Goal: Information Seeking & Learning: Learn about a topic

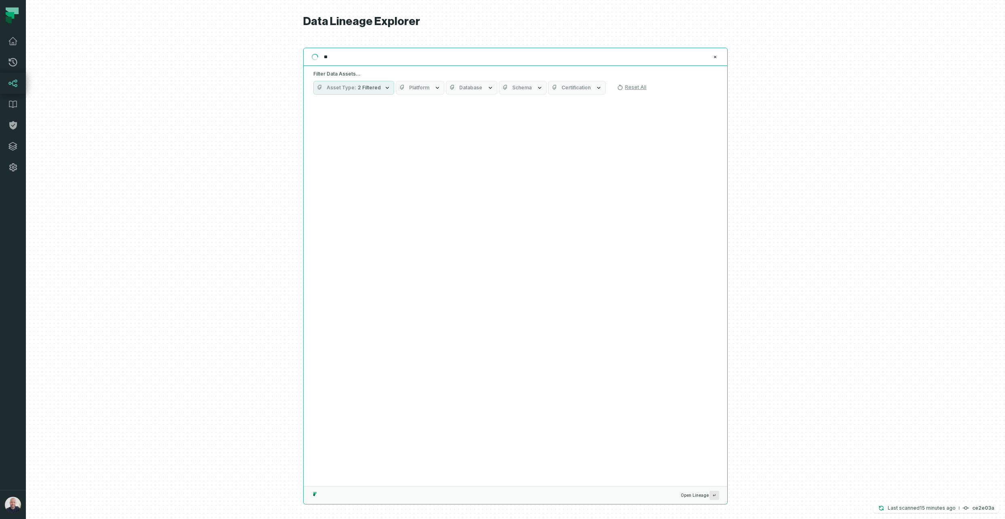
type input "*"
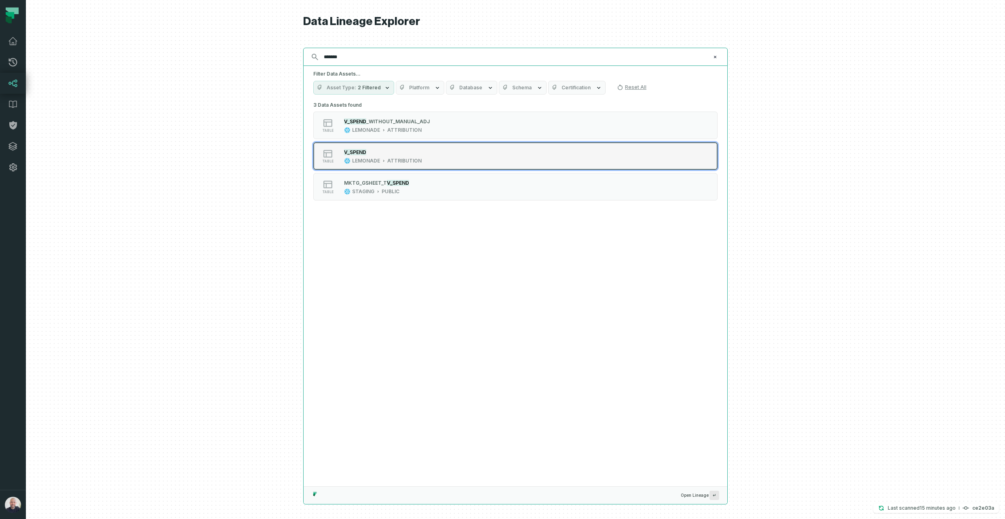
type input "*******"
click at [401, 164] on div "ATTRIBUTION" at bounding box center [404, 161] width 34 height 6
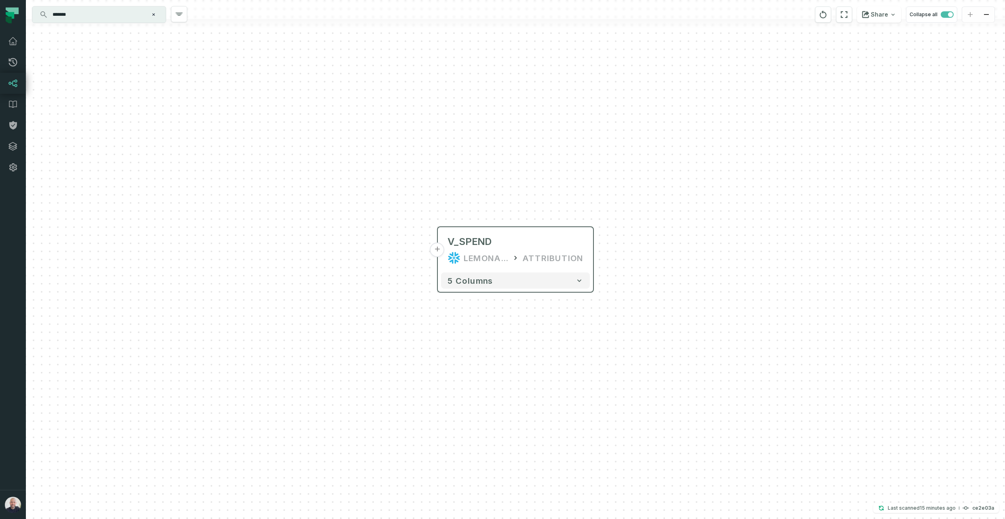
drag, startPoint x: 436, startPoint y: 250, endPoint x: 442, endPoint y: 251, distance: 5.7
click at [436, 250] on div "+ V_SPEND LEMONADE ATTRIBUTION 5 columns" at bounding box center [515, 259] width 979 height 519
click at [440, 251] on button "+" at bounding box center [437, 249] width 15 height 15
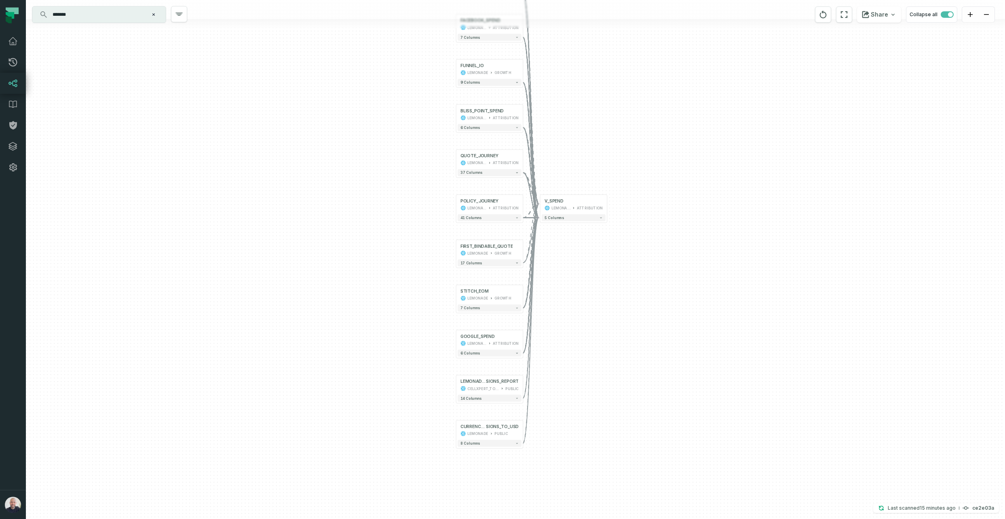
drag, startPoint x: 677, startPoint y: 398, endPoint x: 651, endPoint y: 302, distance: 100.0
click at [651, 302] on div "+ PARTNERS_LIST LEMONADE GROWTH + 23 columns FACEBOOK_SPEND LEMONADE ATTRIBUTIO…" at bounding box center [515, 259] width 979 height 519
drag, startPoint x: 103, startPoint y: 12, endPoint x: 133, endPoint y: 17, distance: 29.6
click at [104, 12] on input "*******" at bounding box center [98, 14] width 101 height 13
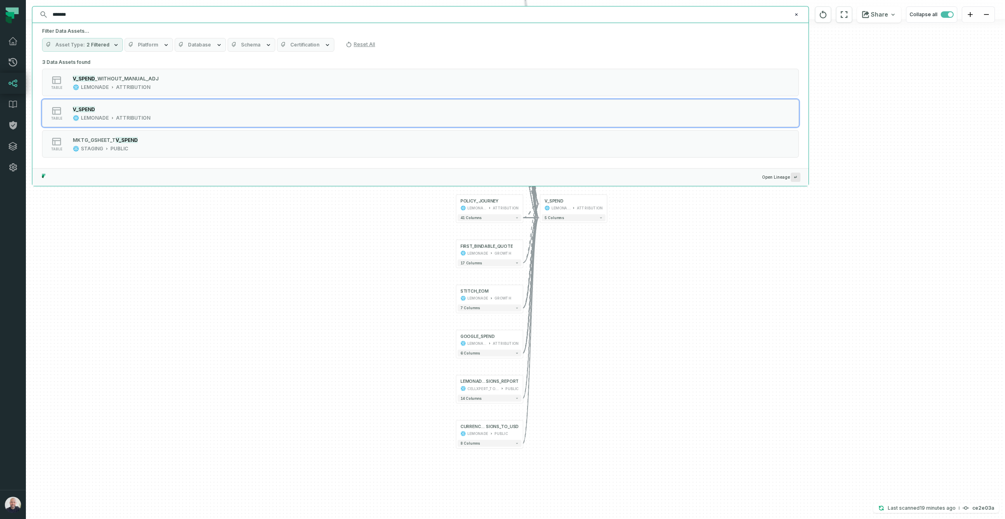
paste input "**********"
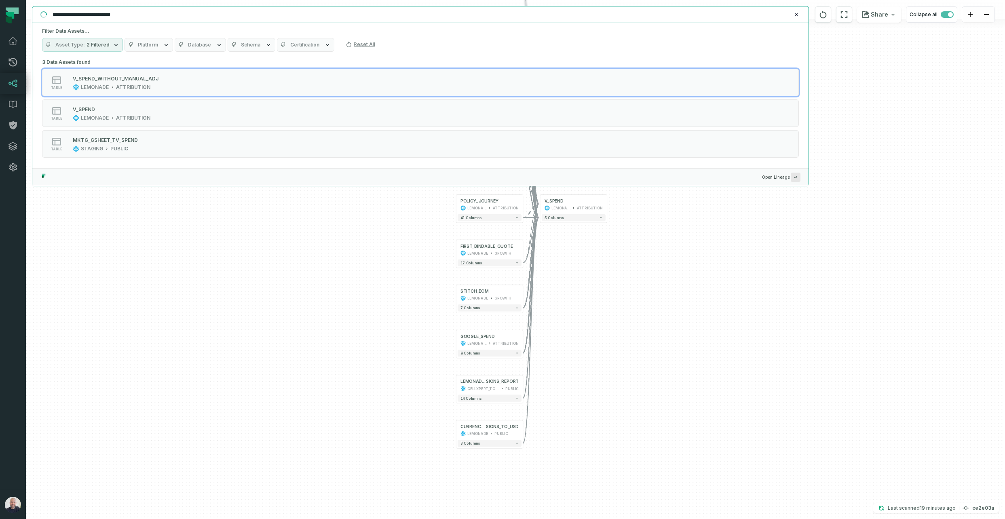
drag, startPoint x: 117, startPoint y: 13, endPoint x: 169, endPoint y: 27, distance: 53.6
click at [117, 13] on input "**********" at bounding box center [420, 14] width 744 height 13
click at [108, 15] on input "********" at bounding box center [420, 14] width 744 height 13
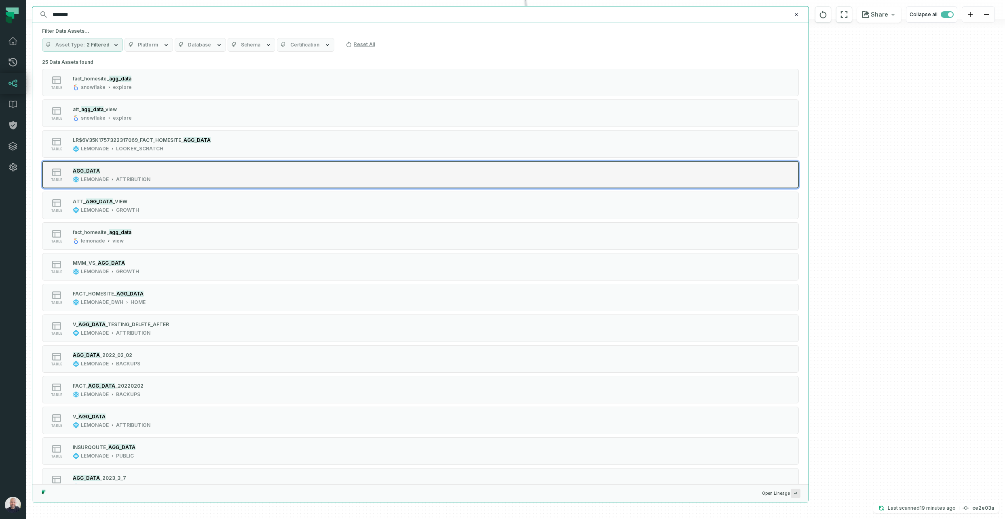
type input "********"
click at [146, 167] on div "AGG_DATA" at bounding box center [112, 171] width 78 height 8
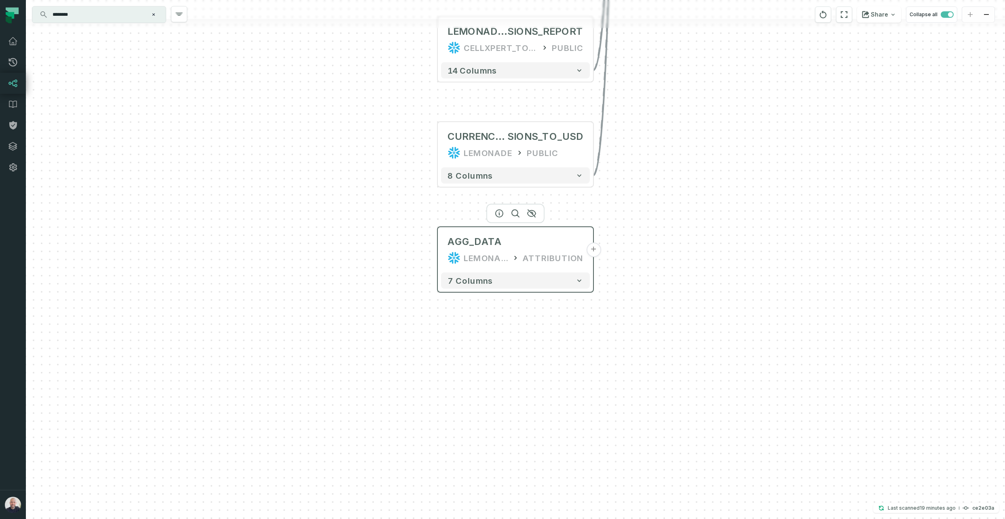
click at [444, 252] on div "AGG_DATA LEMONADE ATTRIBUTION" at bounding box center [515, 249] width 149 height 39
click at [595, 250] on button "+" at bounding box center [593, 249] width 15 height 15
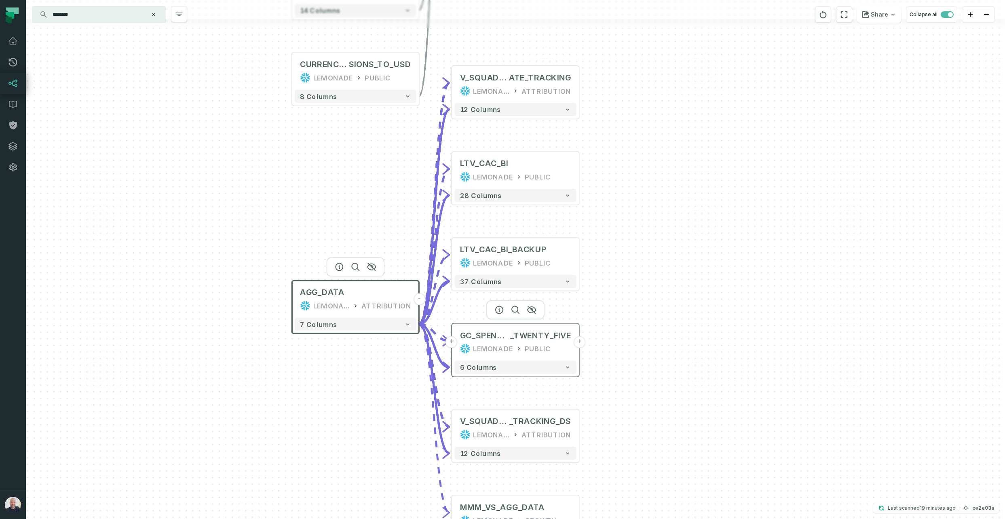
click at [580, 342] on button "+" at bounding box center [579, 342] width 12 height 12
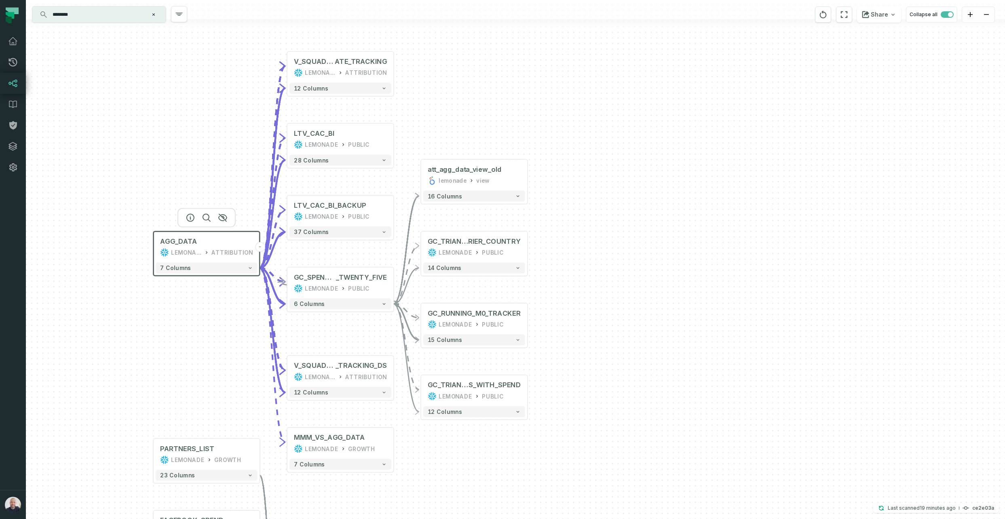
drag, startPoint x: 199, startPoint y: 342, endPoint x: 207, endPoint y: 357, distance: 17.5
click at [207, 357] on div "+ att_agg_data_view_old lemonade view + 16 columns + GC_TRIANGLES_THRESHOLDS_SP…" at bounding box center [515, 259] width 979 height 519
click at [393, 369] on button "+" at bounding box center [393, 372] width 10 height 10
click at [341, 462] on div "LEMONADE GROWTH" at bounding box center [339, 465] width 93 height 9
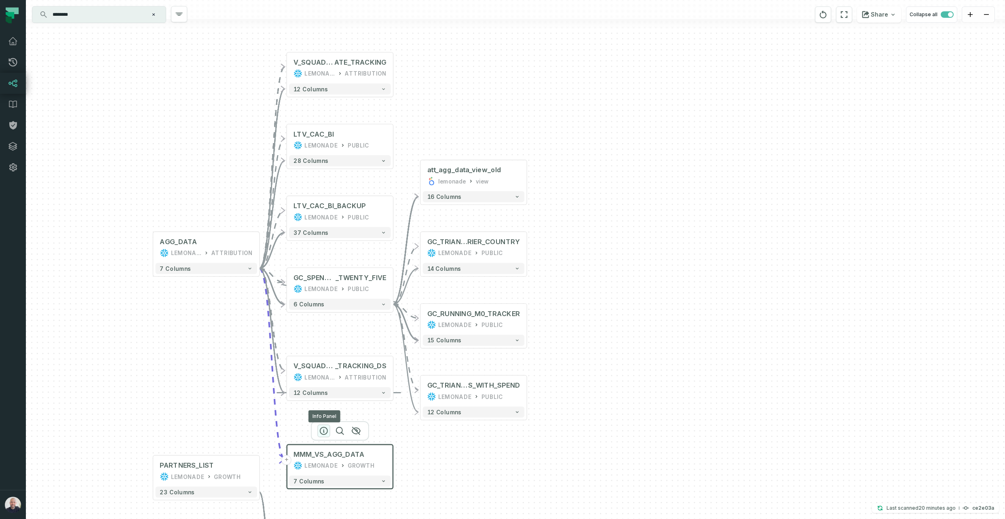
click at [326, 430] on icon "button" at bounding box center [324, 431] width 10 height 10
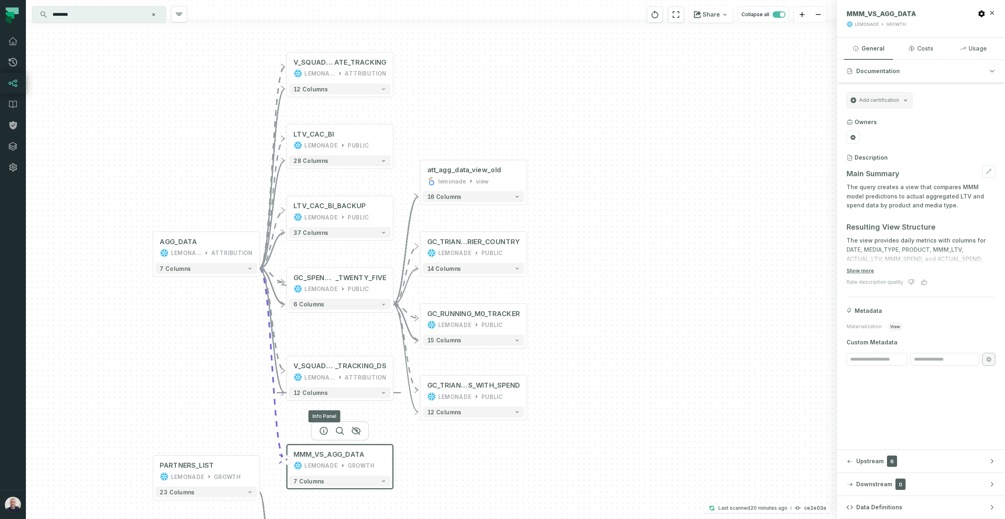
click at [870, 191] on p "The query creates a view that compares MMM model predictions to actual aggregat…" at bounding box center [920, 196] width 149 height 27
click at [871, 191] on p "The query creates a view that compares MMM model predictions to actual aggregat…" at bounding box center [920, 196] width 149 height 27
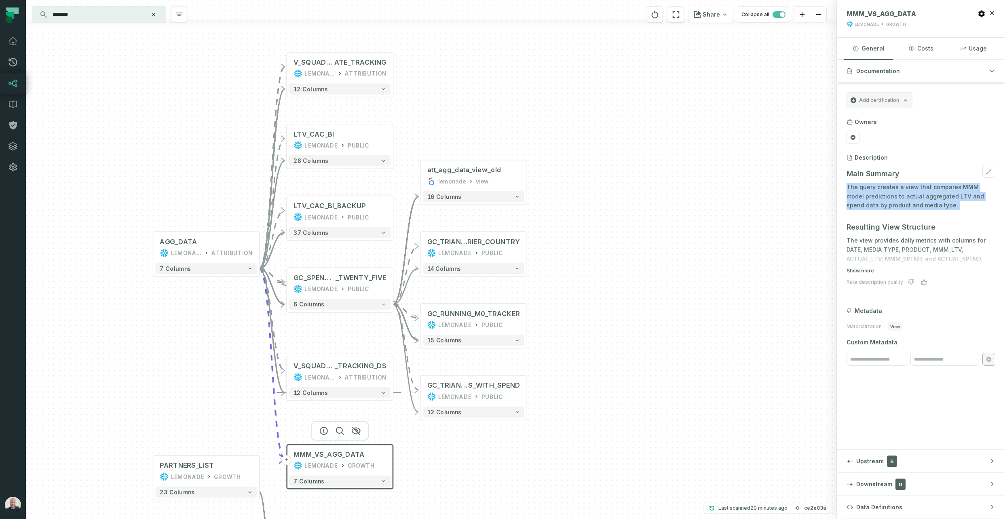
click at [872, 191] on p "The query creates a view that compares MMM model predictions to actual aggregat…" at bounding box center [920, 196] width 149 height 27
click at [879, 195] on p "The query creates a view that compares MMM model predictions to actual aggregat…" at bounding box center [920, 196] width 149 height 27
click at [862, 268] on button "Show more" at bounding box center [859, 271] width 27 height 6
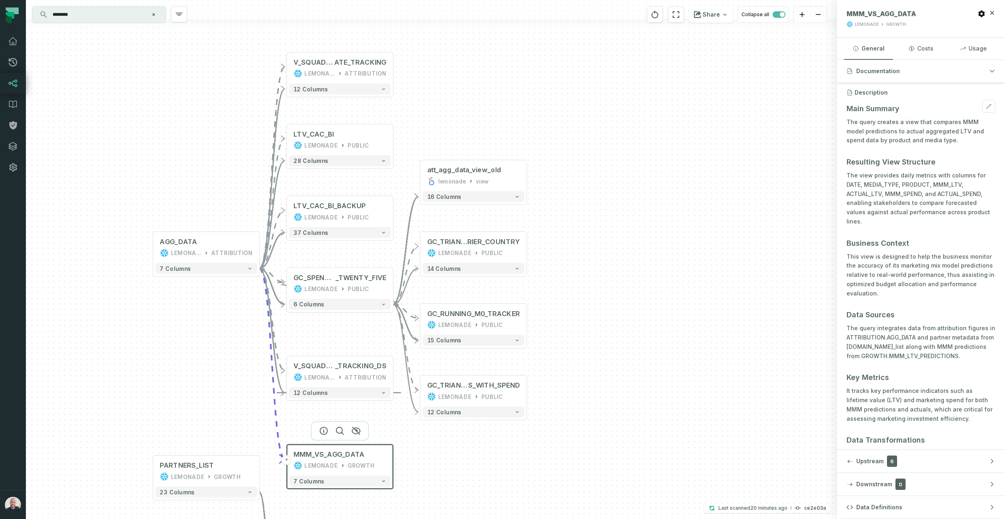
scroll to position [110, 0]
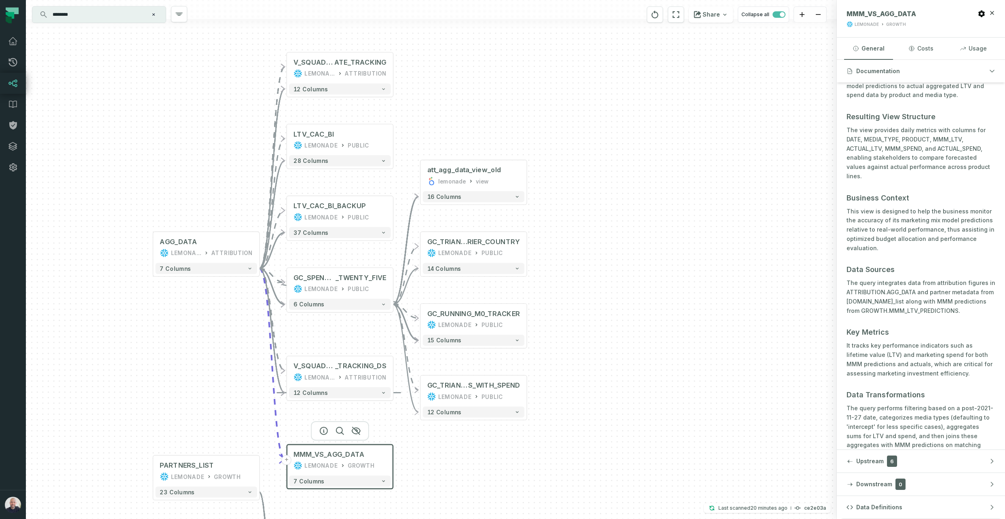
click at [863, 207] on p "This view is designed to help the business monitor the accuracy of its marketin…" at bounding box center [920, 230] width 149 height 46
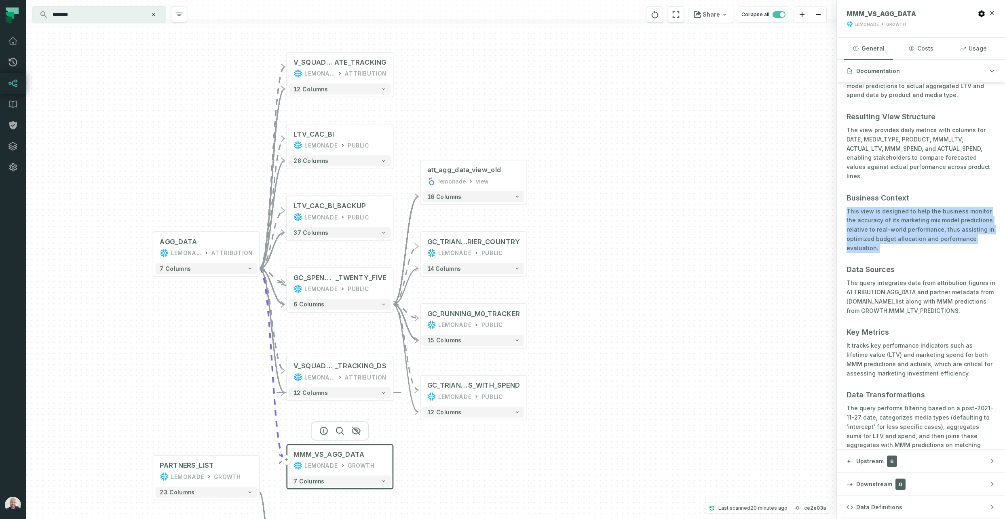
click at [863, 207] on p "This view is designed to help the business monitor the accuracy of its marketin…" at bounding box center [920, 230] width 149 height 46
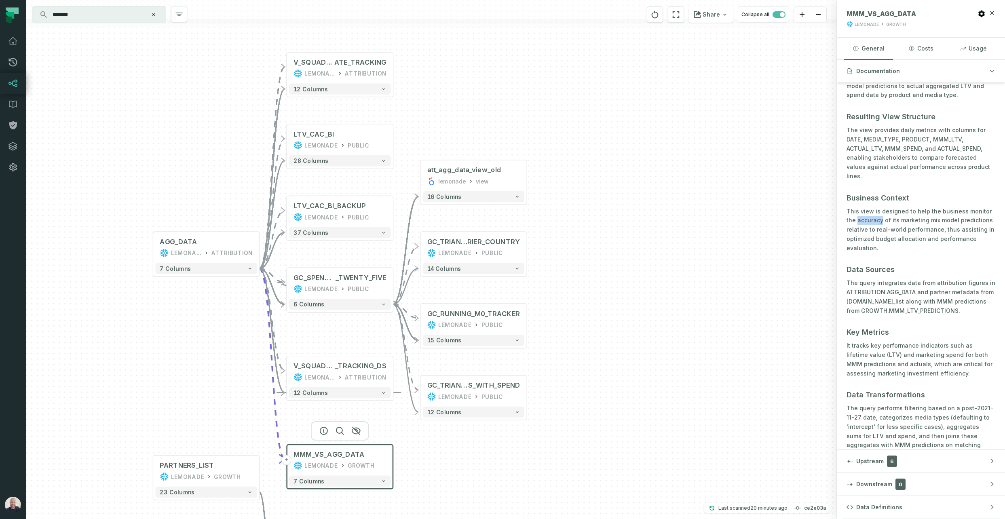
click at [863, 207] on p "This view is designed to help the business monitor the accuracy of its marketin…" at bounding box center [920, 230] width 149 height 46
click at [868, 217] on p "This view is designed to help the business monitor the accuracy of its marketin…" at bounding box center [920, 230] width 149 height 46
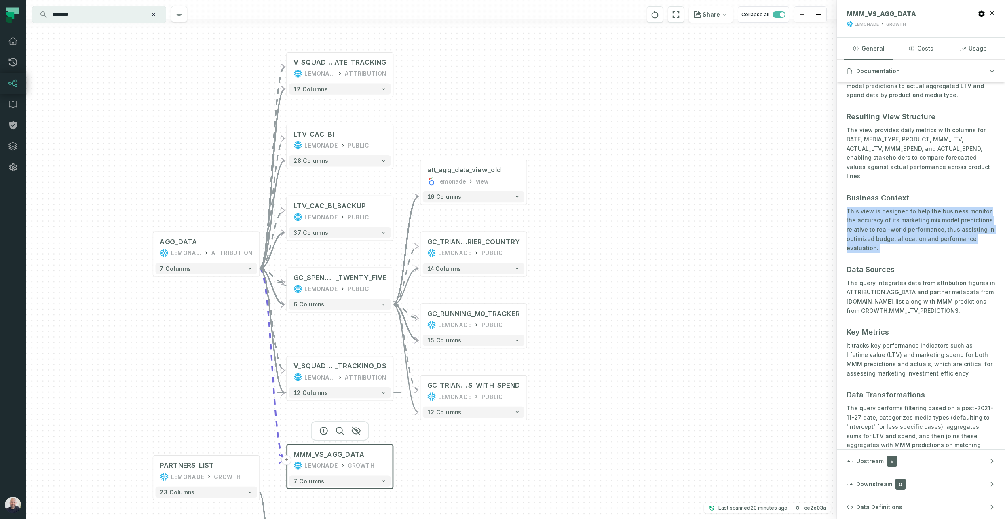
click at [868, 217] on p "This view is designed to help the business monitor the accuracy of its marketin…" at bounding box center [920, 230] width 149 height 46
click at [868, 216] on p "This view is designed to help the business monitor the accuracy of its marketin…" at bounding box center [920, 230] width 149 height 46
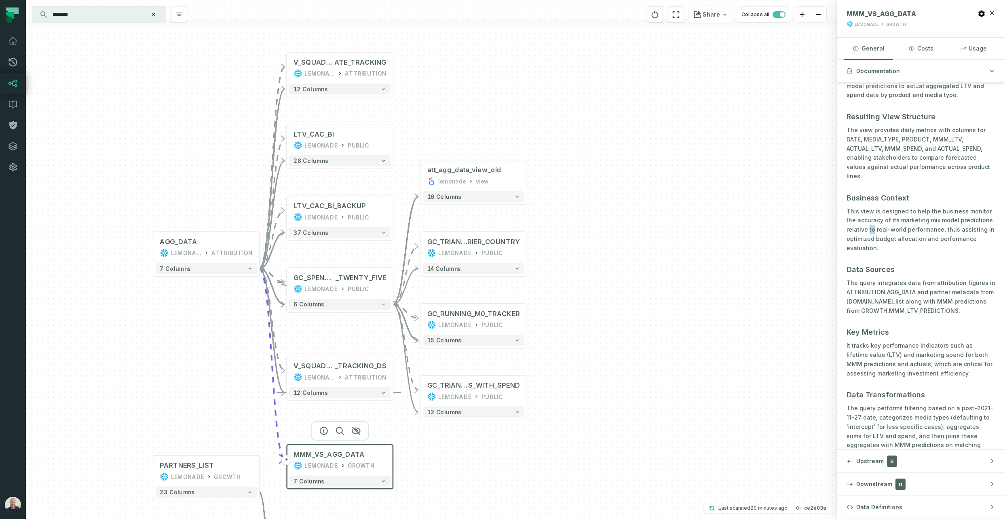
click at [868, 216] on p "This view is designed to help the business monitor the accuracy of its marketin…" at bounding box center [920, 230] width 149 height 46
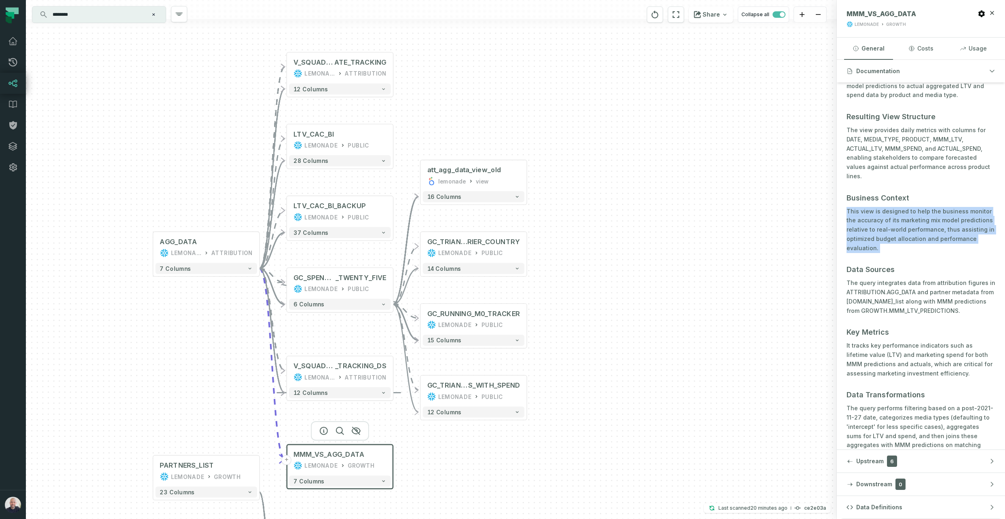
click at [868, 216] on p "This view is designed to help the business monitor the accuracy of its marketin…" at bounding box center [920, 230] width 149 height 46
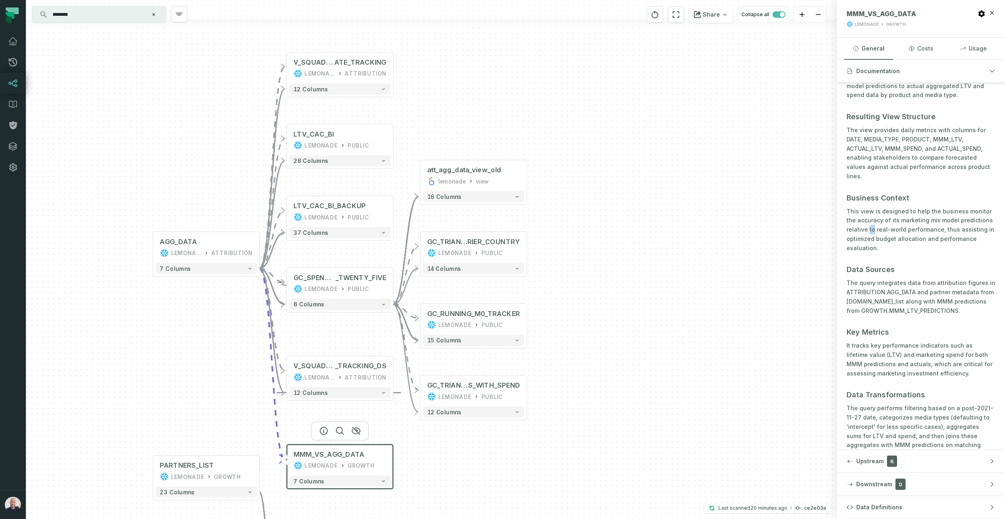
click at [868, 216] on p "This view is designed to help the business monitor the accuracy of its marketin…" at bounding box center [920, 230] width 149 height 46
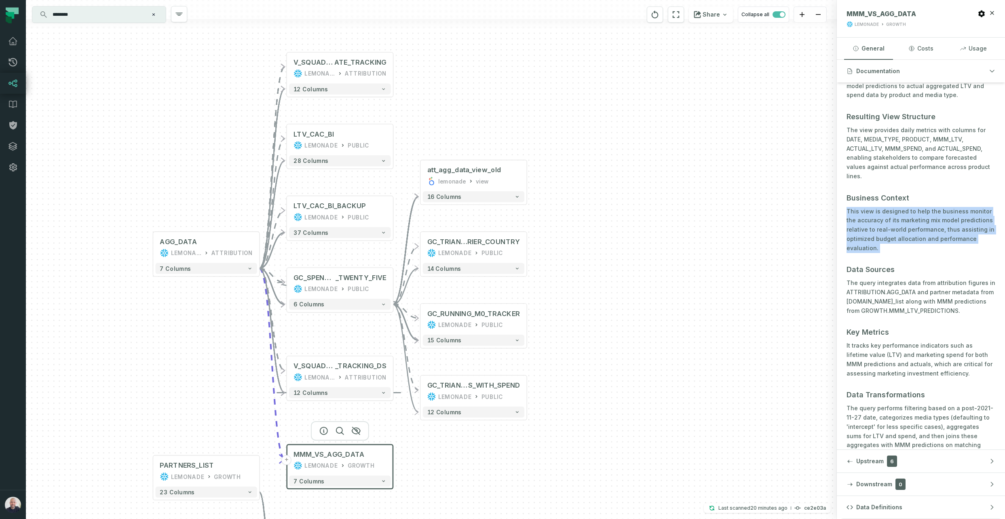
click at [868, 216] on p "This view is designed to help the business monitor the accuracy of its marketin…" at bounding box center [920, 230] width 149 height 46
click at [868, 217] on p "This view is designed to help the business monitor the accuracy of its marketin…" at bounding box center [920, 230] width 149 height 46
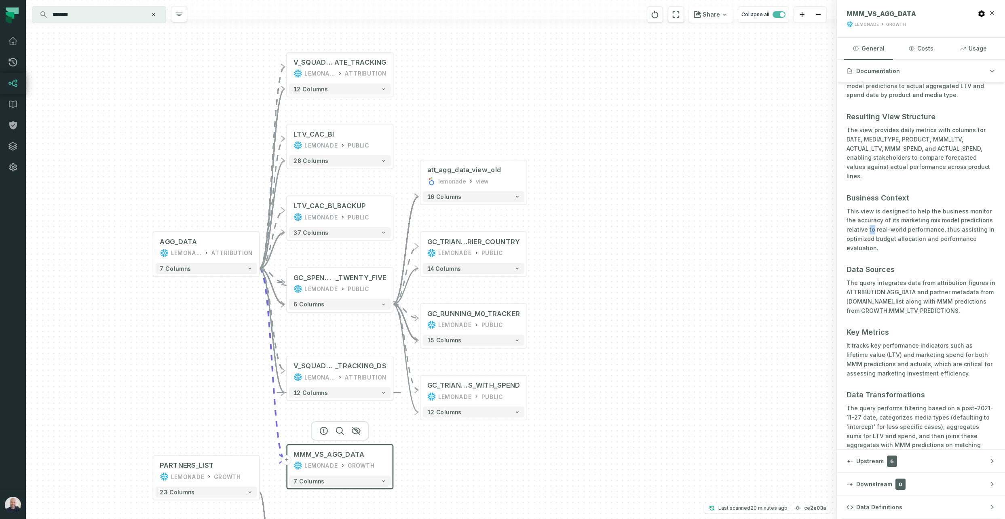
click at [868, 217] on p "This view is designed to help the business monitor the accuracy of its marketin…" at bounding box center [920, 230] width 149 height 46
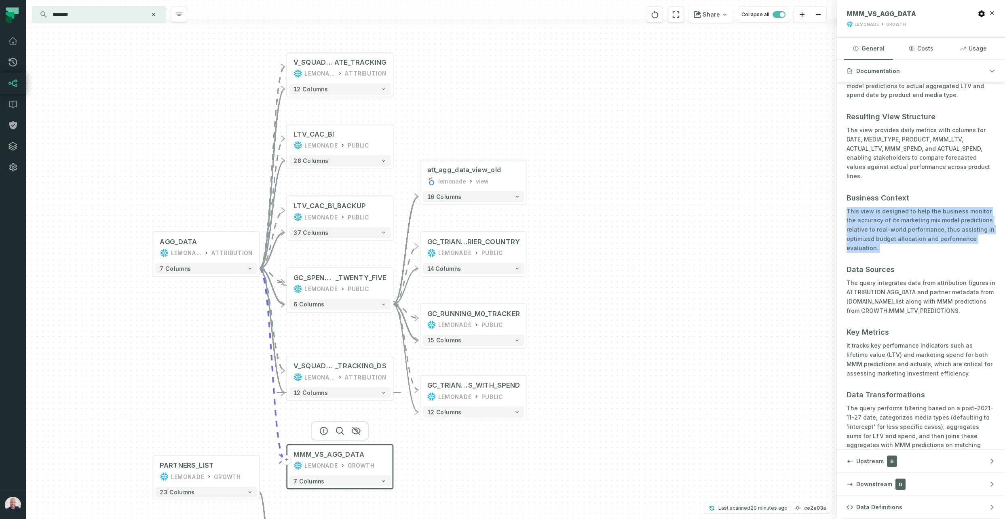
click at [868, 217] on p "This view is designed to help the business monitor the accuracy of its marketin…" at bounding box center [920, 230] width 149 height 46
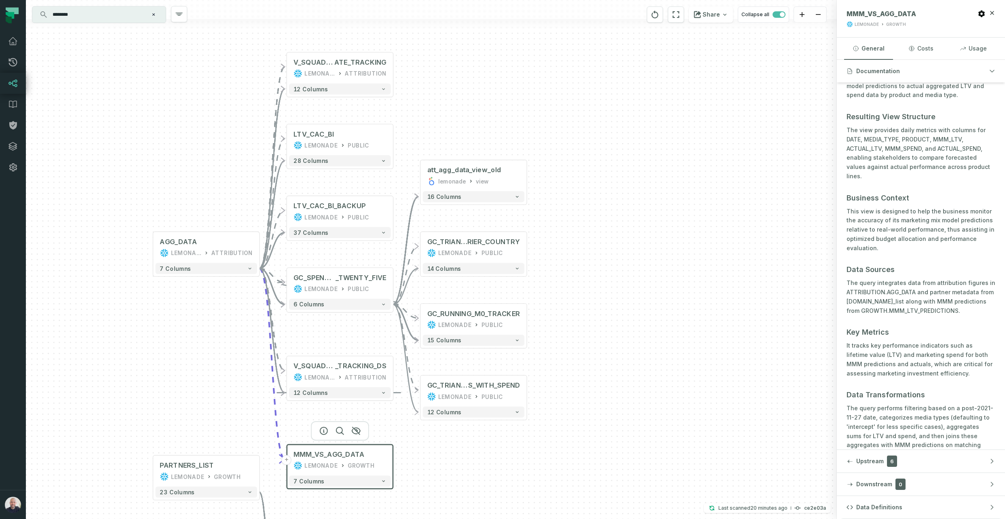
click at [867, 281] on p "The query integrates data from attribution figures in ATTRIBUTION.AGG_DATA and …" at bounding box center [920, 296] width 149 height 37
click at [886, 350] on p "It tracks key performance indicators such as lifetime value (LTV) and marketing…" at bounding box center [920, 359] width 149 height 37
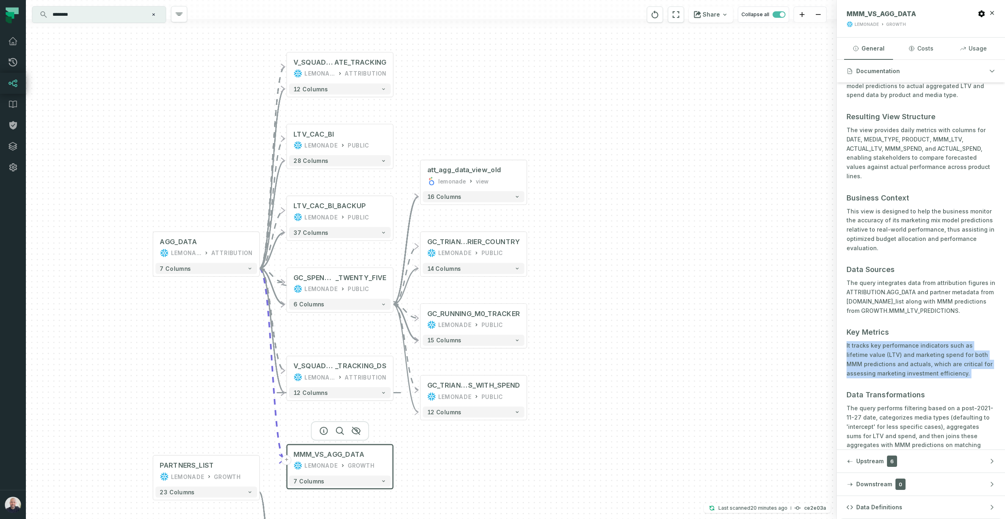
click at [886, 350] on p "It tracks key performance indicators such as lifetime value (LTV) and marketing…" at bounding box center [920, 359] width 149 height 37
click at [885, 350] on p "It tracks key performance indicators such as lifetime value (LTV) and marketing…" at bounding box center [920, 359] width 149 height 37
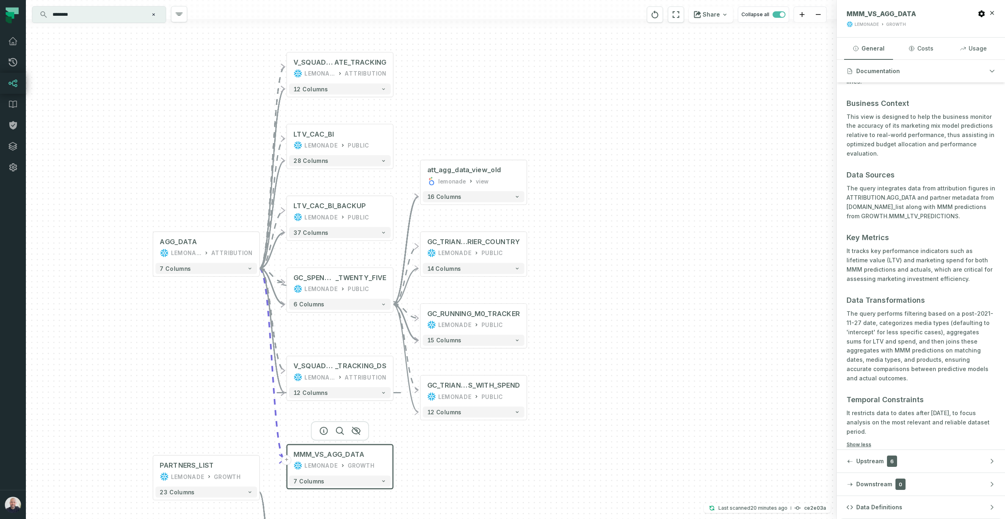
click at [873, 325] on p "The query performs filtering based on a post-2021-11-27 date, categorizes media…" at bounding box center [920, 346] width 149 height 74
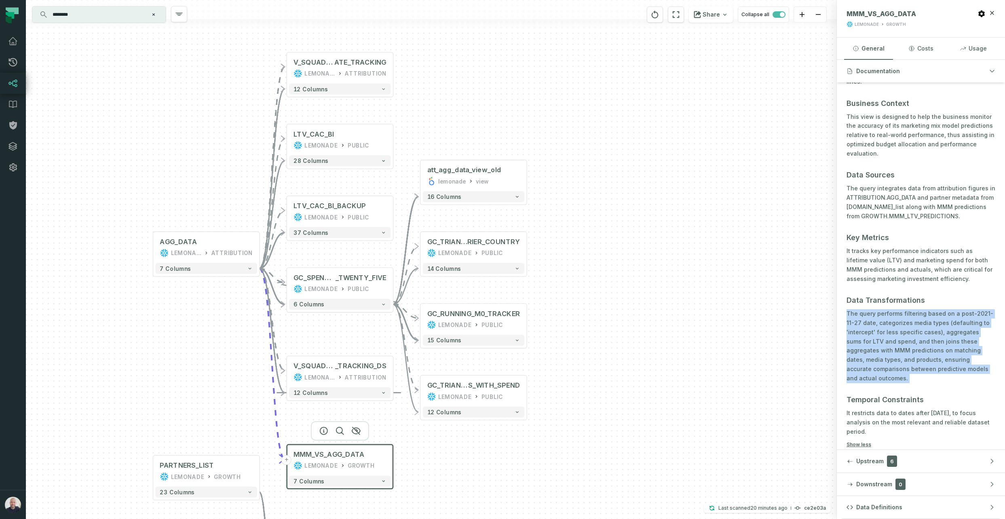
click at [873, 325] on p "The query performs filtering based on a post-2021-11-27 date, categorizes media…" at bounding box center [920, 346] width 149 height 74
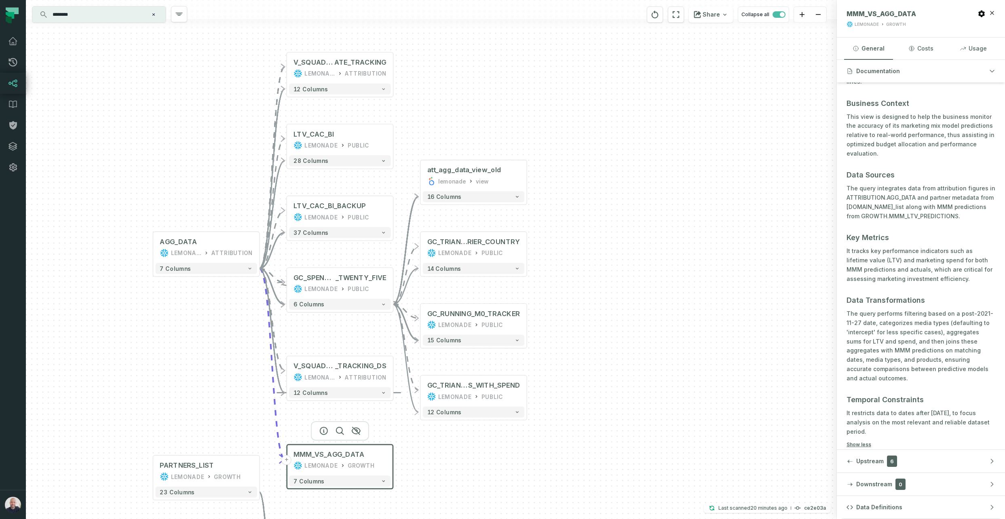
scroll to position [286, 0]
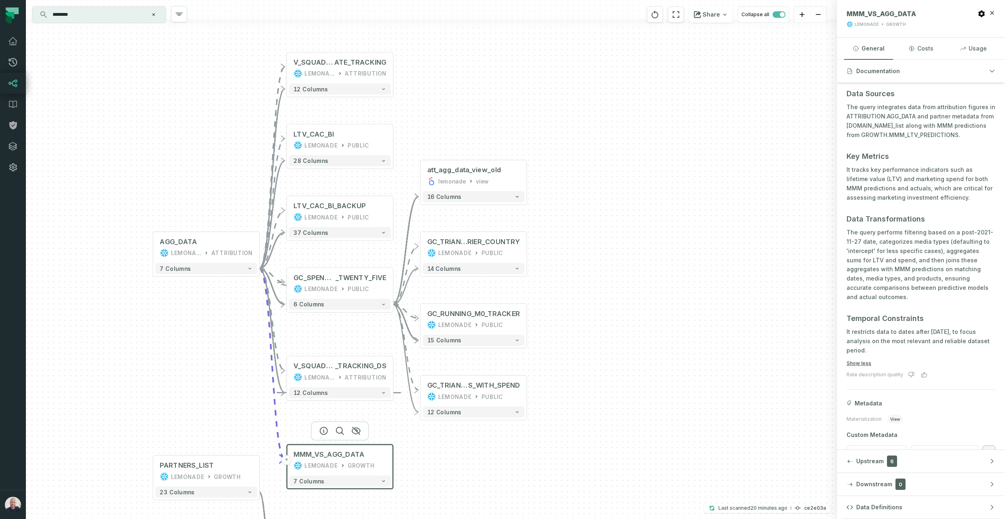
click at [867, 327] on p "It restricts data to dates after [DATE], to focus analysis on the most relevant…" at bounding box center [920, 340] width 149 height 27
click at [864, 327] on p "It restricts data to dates after [DATE], to focus analysis on the most relevant…" at bounding box center [920, 340] width 149 height 27
click at [493, 319] on div "GC_RUNNING_M0_TRACKER LEMONADE PUBLIC" at bounding box center [473, 319] width 101 height 27
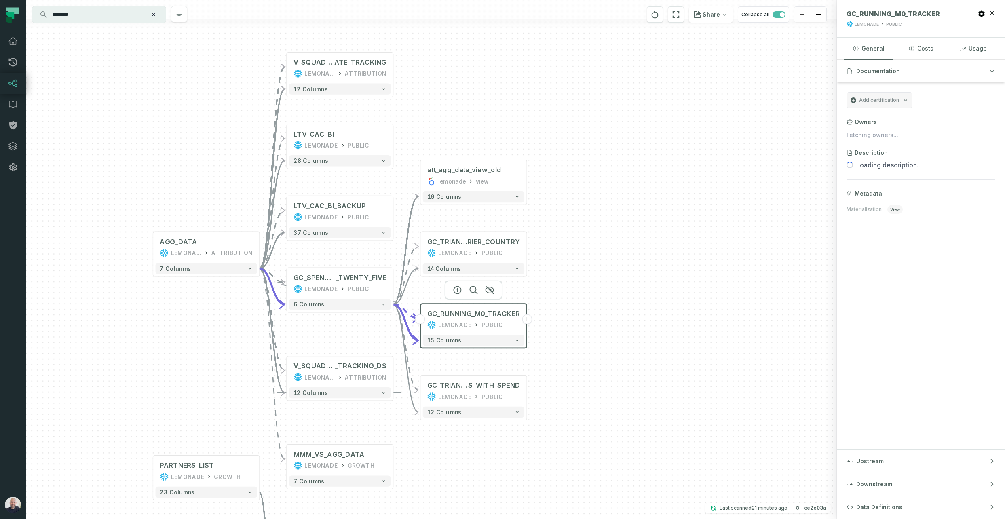
scroll to position [0, 0]
click at [458, 291] on icon "button" at bounding box center [456, 290] width 7 height 7
click at [527, 320] on button "+" at bounding box center [527, 319] width 10 height 10
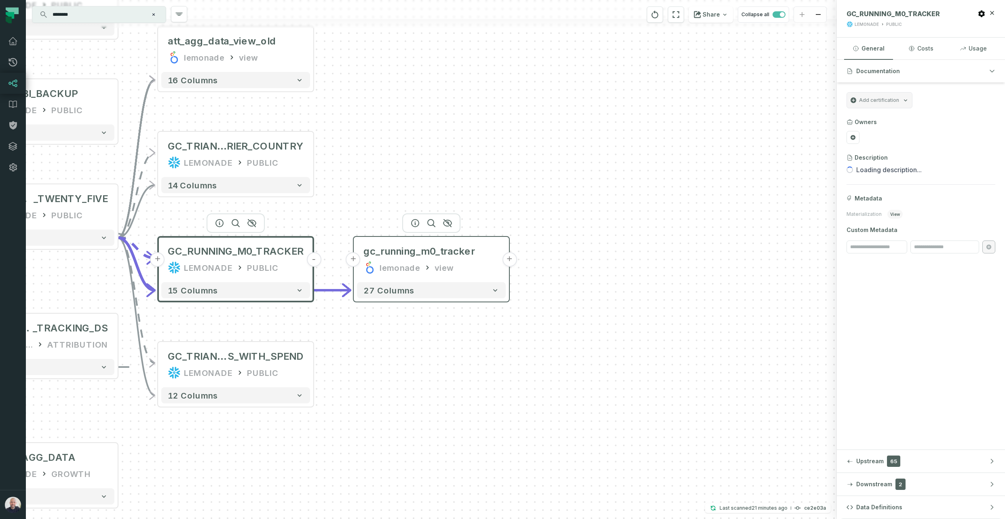
click at [510, 261] on button "+" at bounding box center [509, 259] width 15 height 15
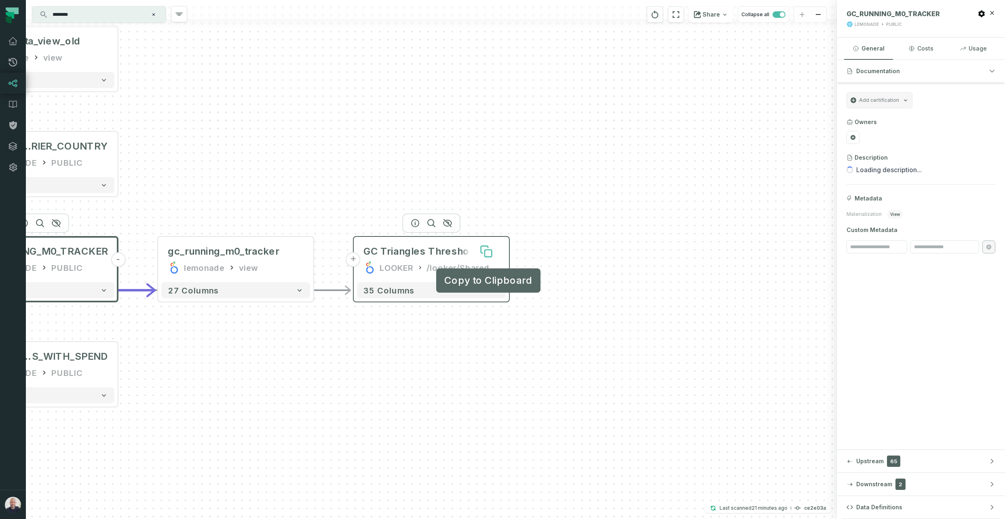
click at [486, 255] on icon at bounding box center [488, 253] width 7 height 7
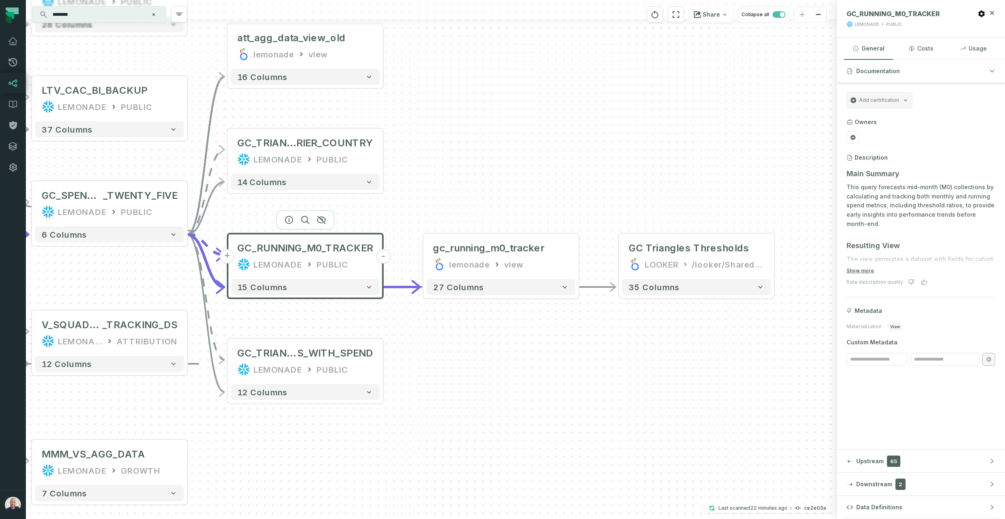
drag, startPoint x: 321, startPoint y: 143, endPoint x: 584, endPoint y: 140, distance: 263.1
click at [584, 140] on div "+ GC Triangles Thresholds LOOKER /looker/Shared/Finance & Statistical Reporting…" at bounding box center [431, 259] width 811 height 519
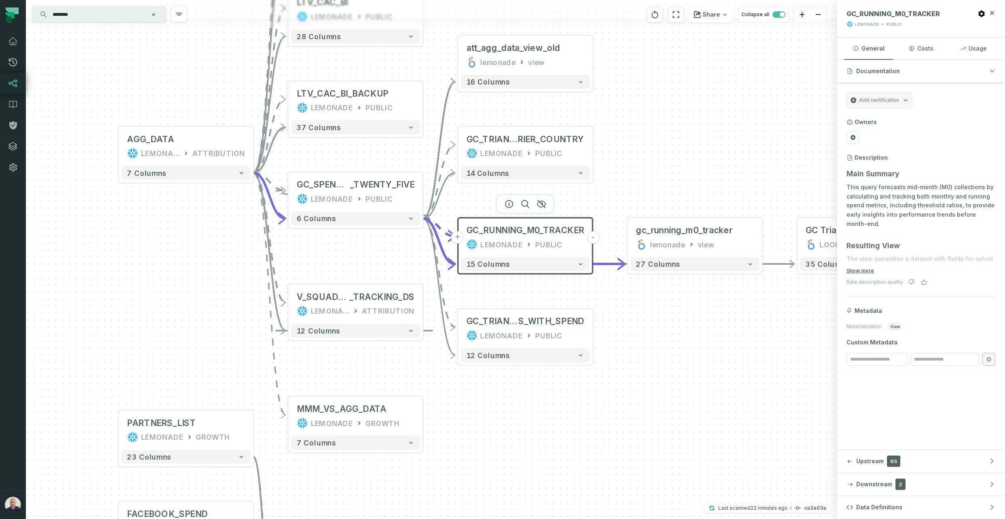
drag, startPoint x: 579, startPoint y: 162, endPoint x: 559, endPoint y: 216, distance: 57.5
click at [683, 158] on div "+ GC Triangles Thresholds LOOKER /looker/Shared/Finance & Statistical Reporting…" at bounding box center [431, 259] width 811 height 519
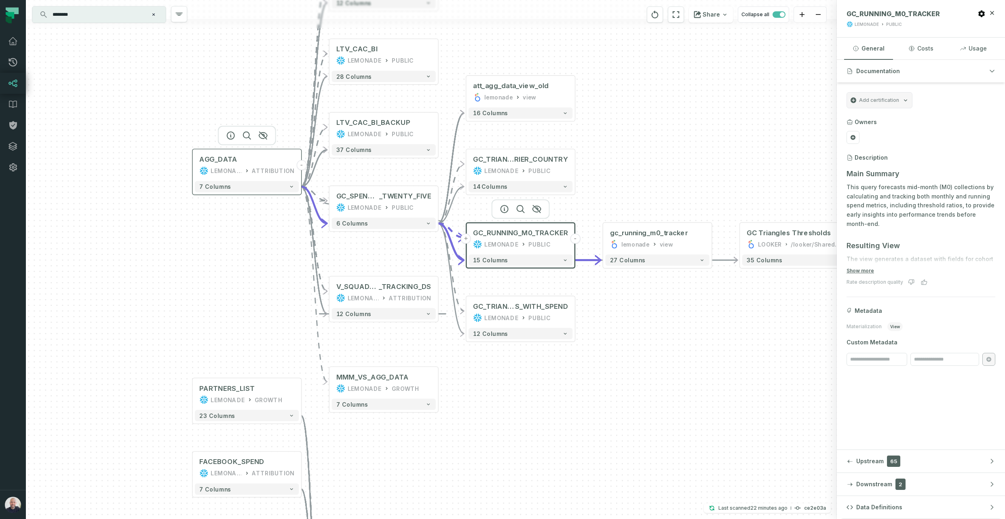
click at [228, 167] on div "LEMONADE" at bounding box center [226, 170] width 31 height 9
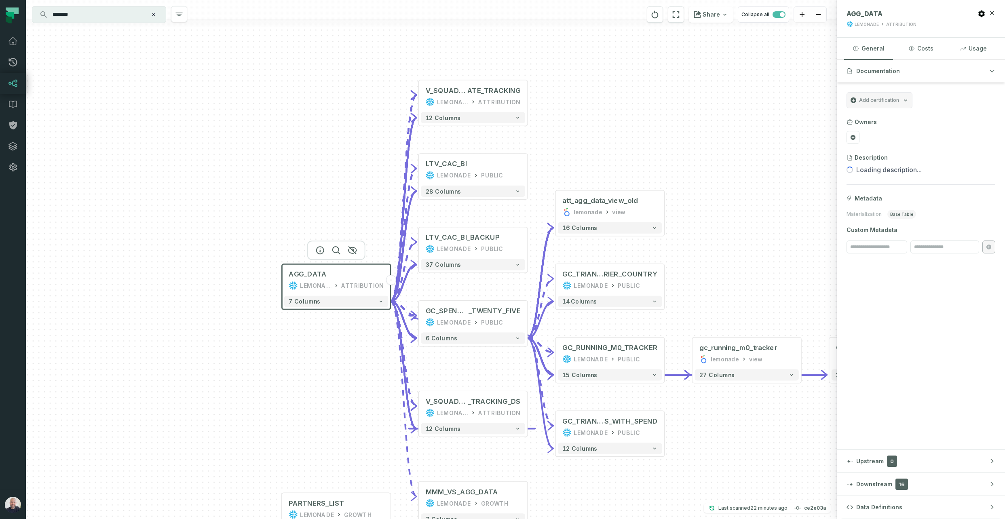
drag, startPoint x: 221, startPoint y: 264, endPoint x: 262, endPoint y: 110, distance: 159.8
click at [310, 379] on div "+ GC Triangles Thresholds LOOKER /looker/Shared/Finance & Statistical Reporting…" at bounding box center [431, 259] width 811 height 519
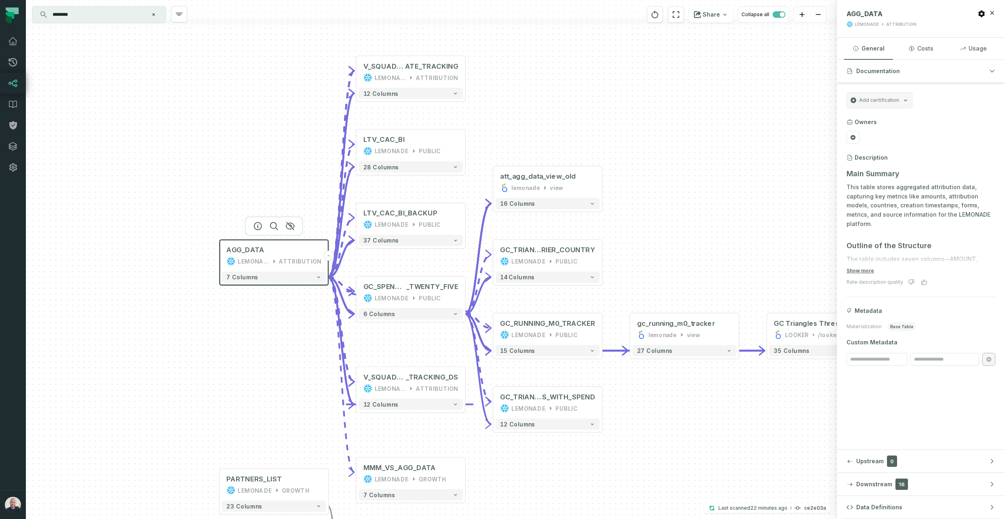
drag, startPoint x: 763, startPoint y: 278, endPoint x: 687, endPoint y: 261, distance: 77.9
click at [697, 255] on div "+ GC Triangles Thresholds LOOKER /looker/Shared/Finance & Statistical Reporting…" at bounding box center [431, 259] width 811 height 519
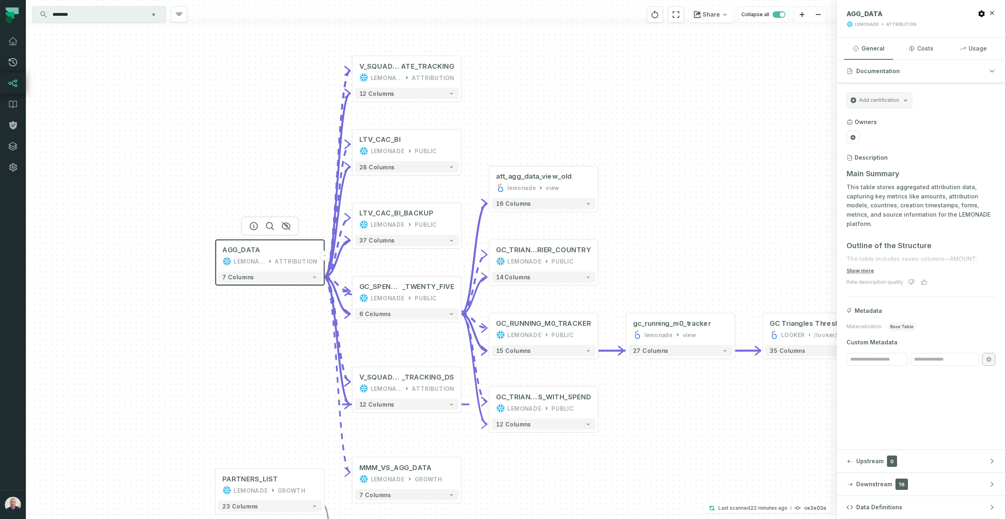
drag, startPoint x: 669, startPoint y: 276, endPoint x: 615, endPoint y: 287, distance: 55.8
click at [620, 287] on div "+ GC Triangles Thresholds LOOKER /looker/Shared/Finance & Statistical Reporting…" at bounding box center [431, 259] width 811 height 519
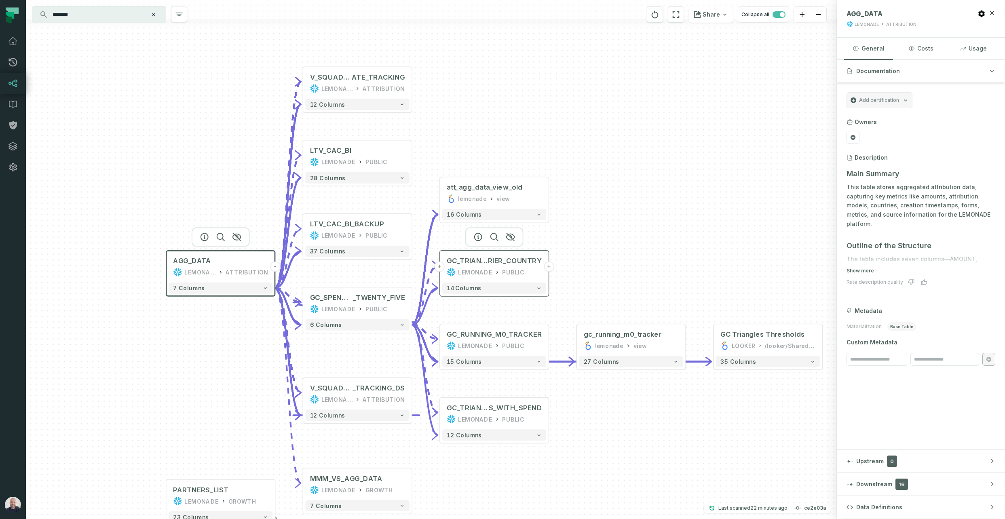
click at [548, 268] on button "+" at bounding box center [549, 266] width 10 height 10
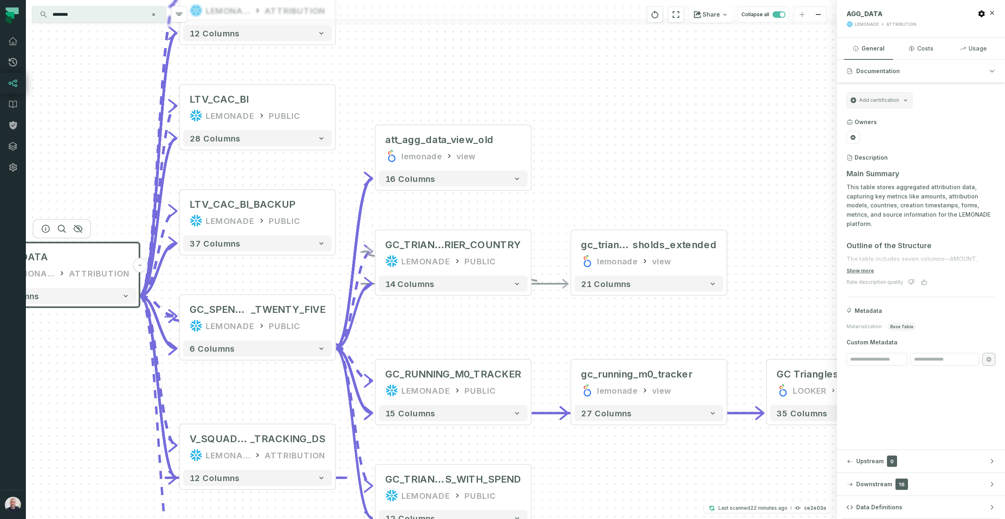
drag, startPoint x: 388, startPoint y: 212, endPoint x: 623, endPoint y: 207, distance: 234.9
click at [624, 206] on div "- gc_triangles_thre sholds_extended lemonade view + 21 columns + GC Triangles T…" at bounding box center [431, 259] width 811 height 519
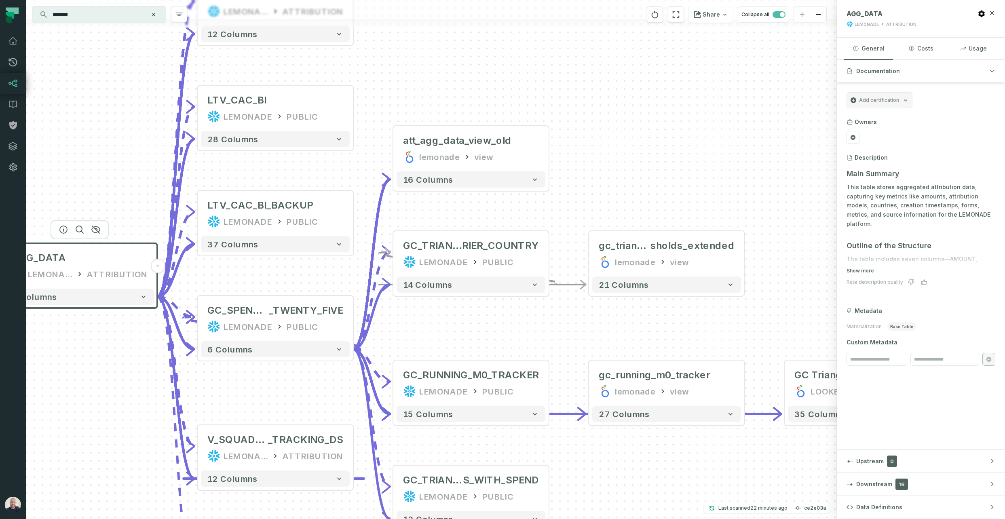
click at [550, 150] on div "- gc_triangles_thre sholds_extended lemonade view + 21 columns + GC Triangles T…" at bounding box center [431, 259] width 811 height 519
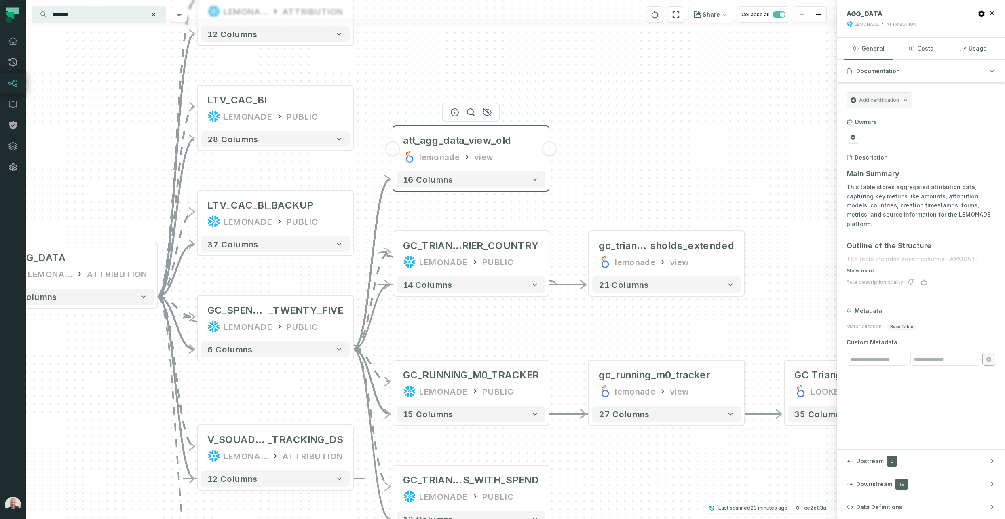
click at [547, 149] on button "+" at bounding box center [549, 148] width 15 height 15
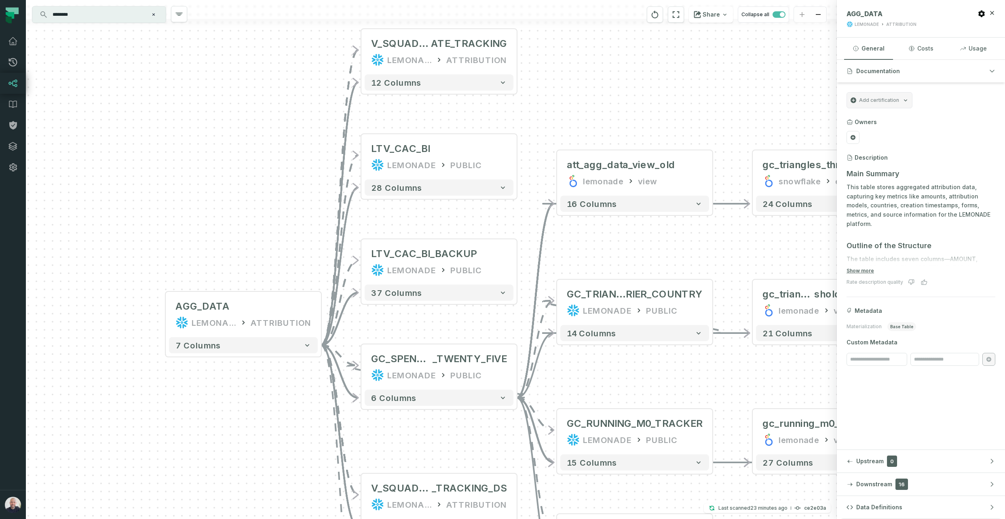
drag, startPoint x: 462, startPoint y: 169, endPoint x: 541, endPoint y: 242, distance: 108.7
click at [741, 104] on div "+ gc_triangles_thresholds snowflake explore + 24 columns - gc_triangles_thre sh…" at bounding box center [431, 259] width 811 height 519
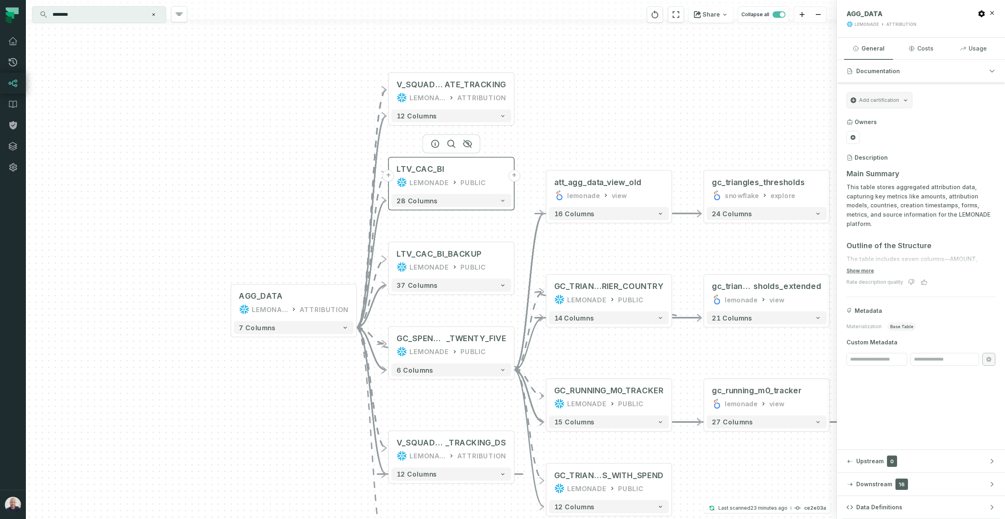
click at [517, 177] on button "+" at bounding box center [514, 176] width 12 height 12
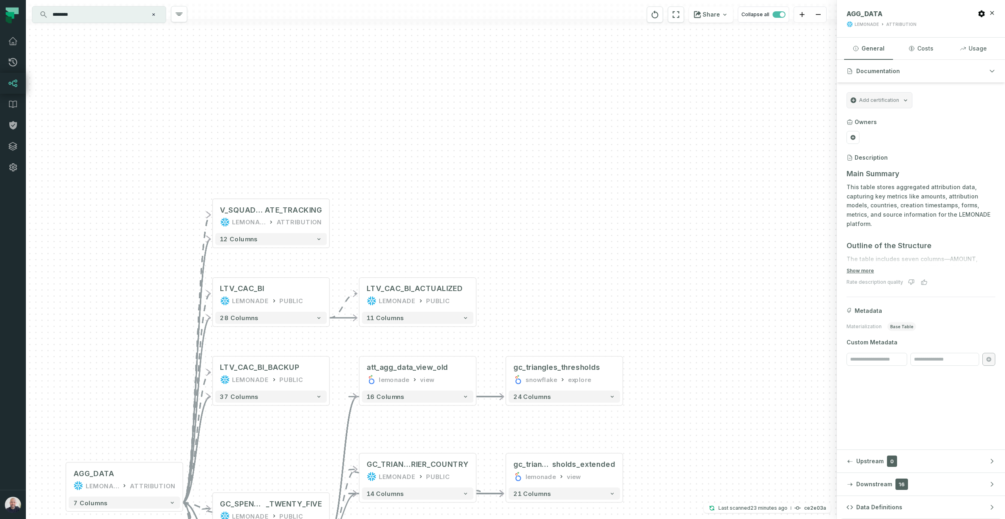
drag, startPoint x: 377, startPoint y: 441, endPoint x: 416, endPoint y: 347, distance: 101.8
click at [416, 346] on div "+ LTV_CAC_BI_ACTUALIZED LEMONADE PUBLIC + 11 columns + gc_triangles_thresholds …" at bounding box center [431, 259] width 811 height 519
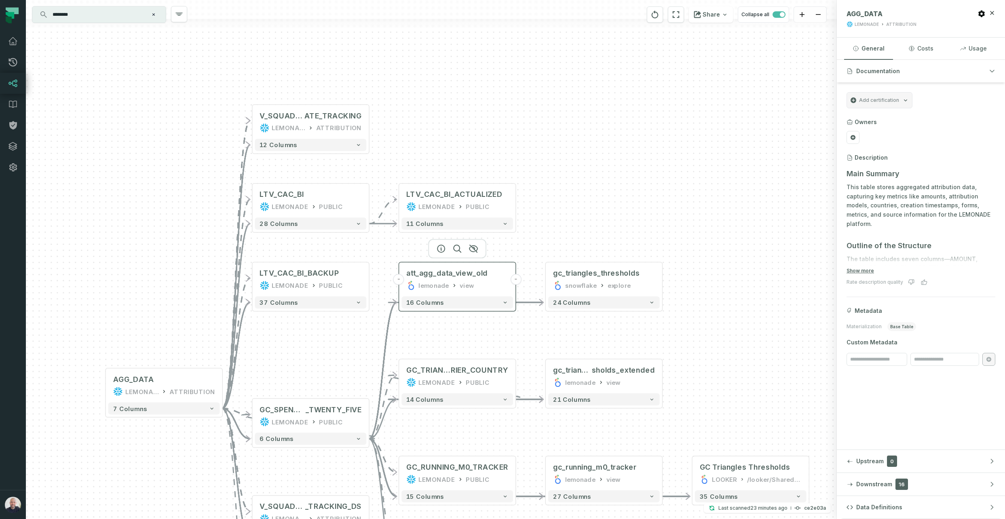
click at [397, 279] on button "-" at bounding box center [398, 279] width 11 height 11
click at [518, 199] on button "+" at bounding box center [515, 200] width 11 height 11
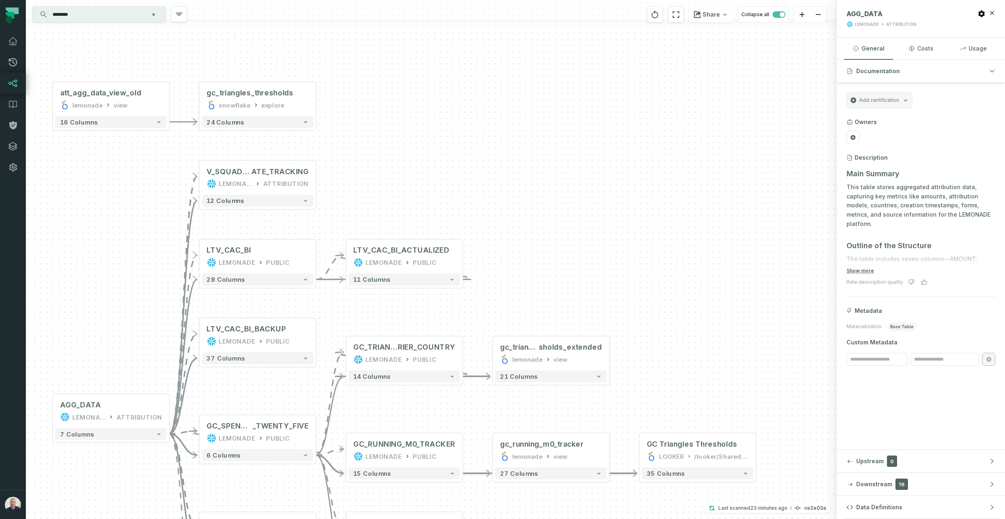
drag, startPoint x: 445, startPoint y: 131, endPoint x: 400, endPoint y: 179, distance: 66.0
click at [400, 179] on div "+ LTV_CAC_BI_ACTUALIZED LEMONADE PUBLIC - 11 columns + gc_triangles_thresholds …" at bounding box center [431, 259] width 811 height 519
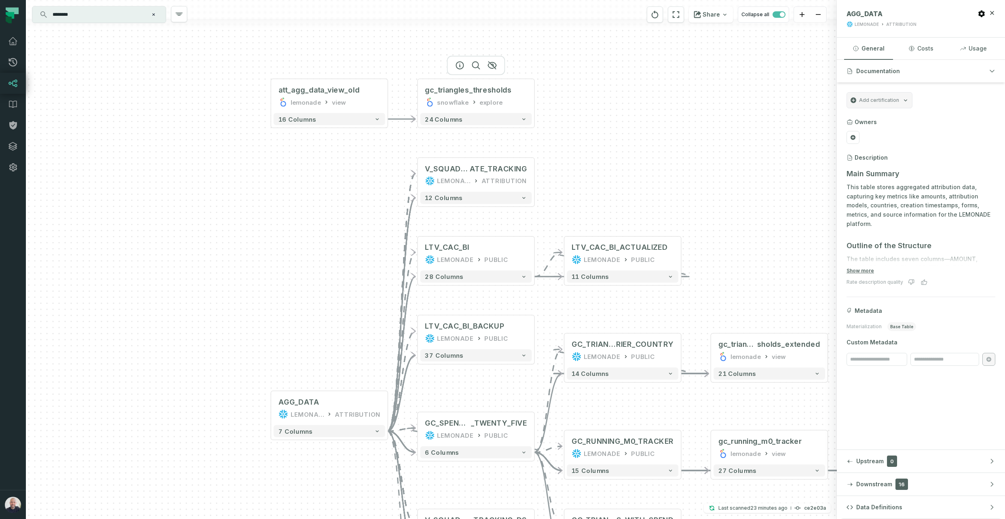
drag, startPoint x: 286, startPoint y: 95, endPoint x: 423, endPoint y: 154, distance: 149.2
click at [447, 93] on div "gc_triangles_thresholds" at bounding box center [468, 90] width 86 height 10
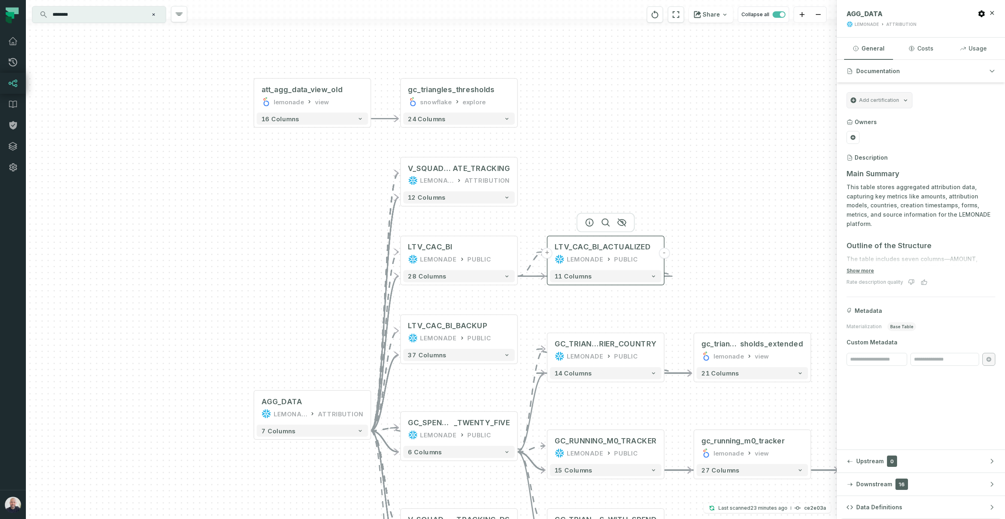
click at [609, 257] on div "LEMONADE PUBLIC" at bounding box center [605, 259] width 102 height 10
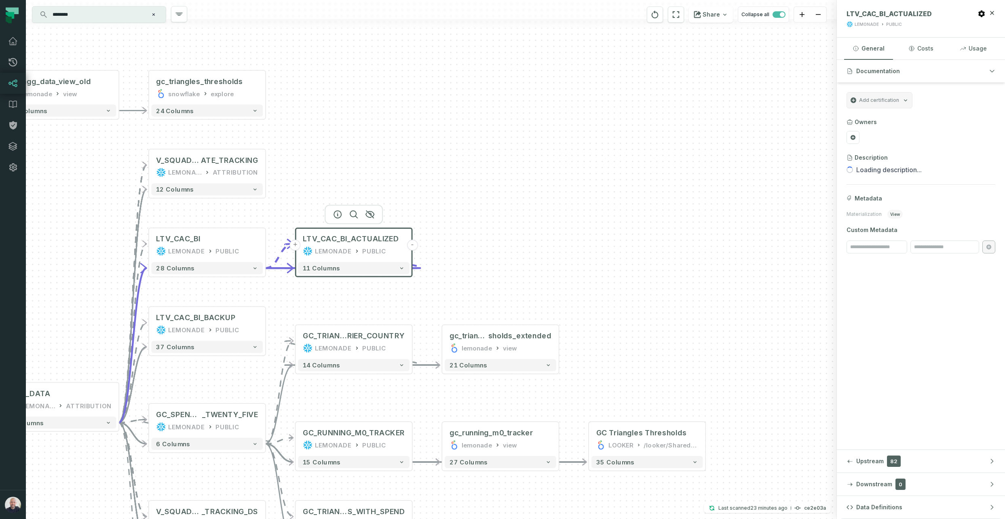
drag, startPoint x: 748, startPoint y: 169, endPoint x: 489, endPoint y: 169, distance: 259.1
click at [504, 165] on div "+ LTV_CAC_BI_ACTUALIZED LEMONADE PUBLIC - 11 columns + gc_triangles_thresholds …" at bounding box center [431, 259] width 811 height 519
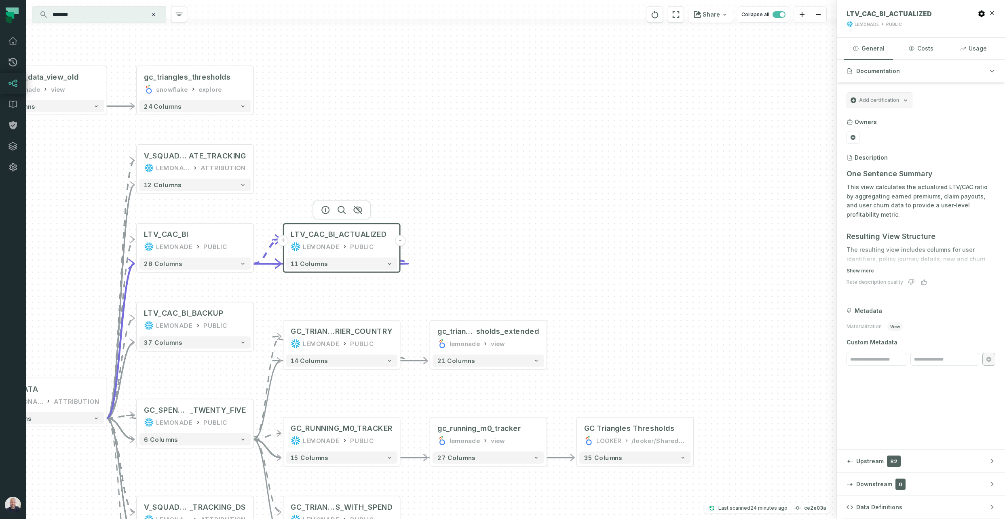
drag, startPoint x: 482, startPoint y: 272, endPoint x: 578, endPoint y: 200, distance: 120.0
click at [578, 199] on div "+ LTV_CAC_BI_ACTUALIZED LEMONADE PUBLIC - 11 columns + gc_triangles_thresholds …" at bounding box center [431, 259] width 811 height 519
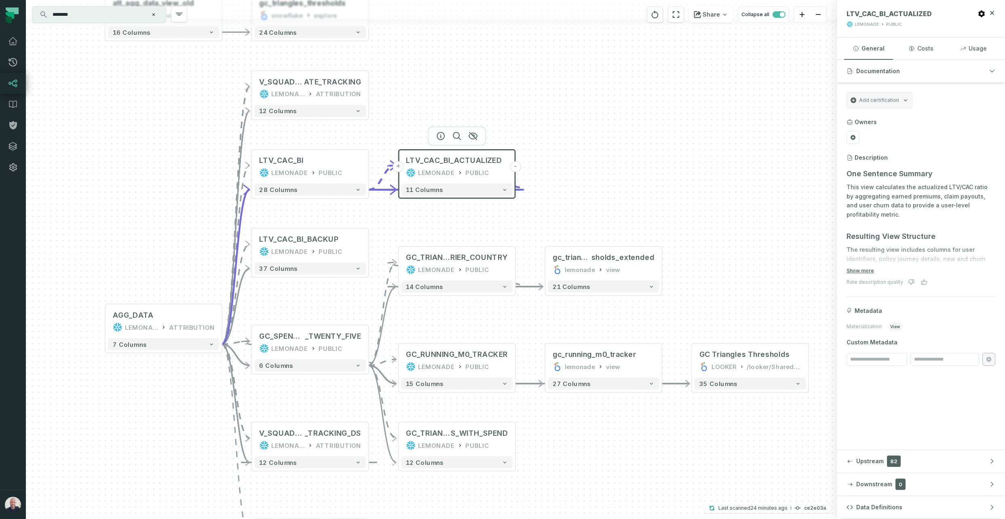
drag, startPoint x: 439, startPoint y: 168, endPoint x: 457, endPoint y: 167, distance: 18.7
click at [457, 167] on div "LTV_CAC_BI_ACTUALIZED LEMONADE PUBLIC" at bounding box center [457, 166] width 112 height 29
click at [864, 270] on button "Show more" at bounding box center [859, 271] width 27 height 6
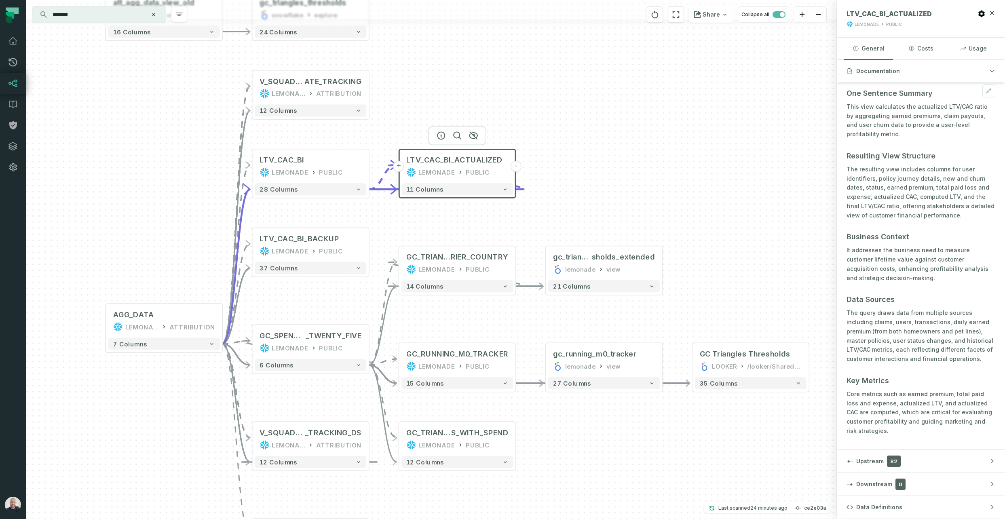
scroll to position [110, 0]
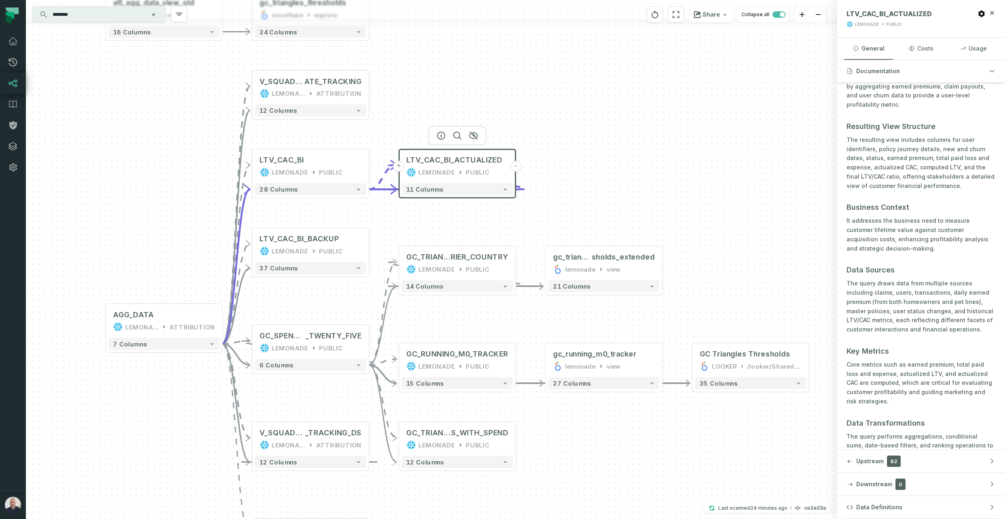
click at [864, 313] on p "The query draws data from multiple sources including claims, users, transaction…" at bounding box center [920, 306] width 149 height 55
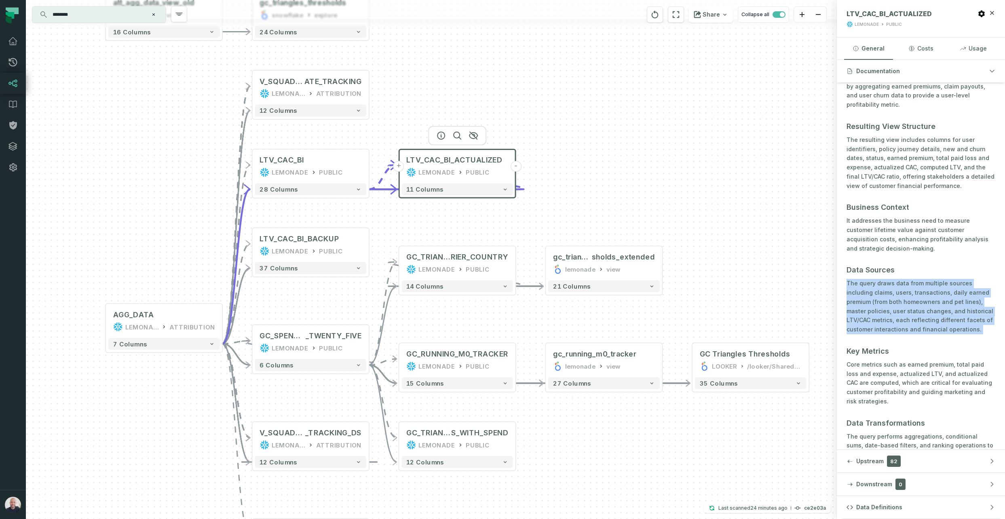
click at [864, 313] on p "The query draws data from multiple sources including claims, users, transaction…" at bounding box center [920, 306] width 149 height 55
click at [881, 301] on p "The query draws data from multiple sources including claims, users, transaction…" at bounding box center [920, 306] width 149 height 55
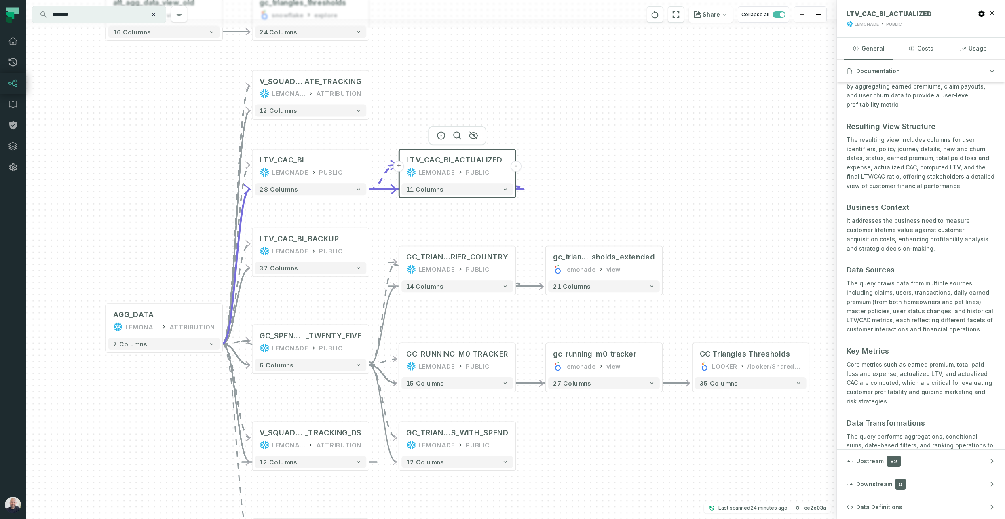
click at [881, 303] on p "The query draws data from multiple sources including claims, users, transaction…" at bounding box center [920, 306] width 149 height 55
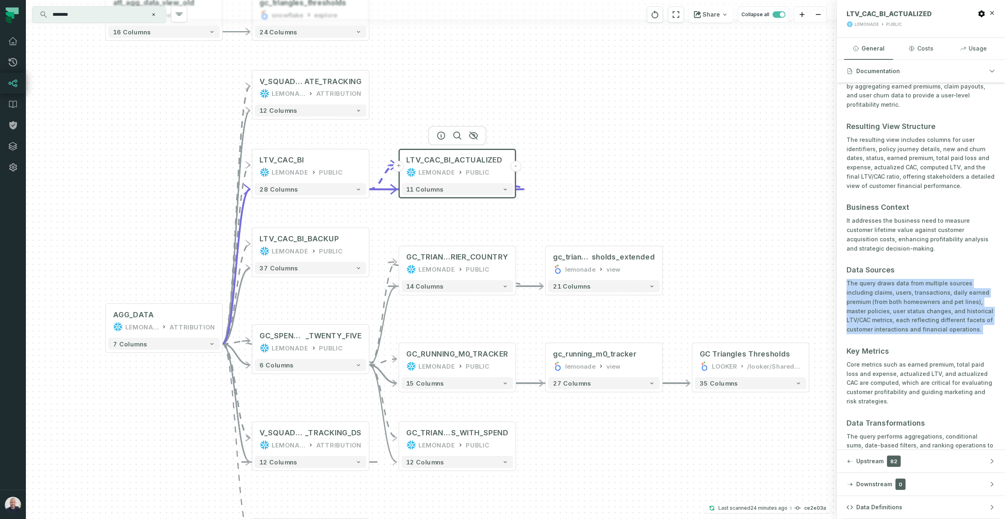
click at [881, 303] on p "The query draws data from multiple sources including claims, users, transaction…" at bounding box center [920, 306] width 149 height 55
drag, startPoint x: 882, startPoint y: 303, endPoint x: 875, endPoint y: 348, distance: 45.0
click at [882, 303] on p "The query draws data from multiple sources including claims, users, transaction…" at bounding box center [920, 306] width 149 height 55
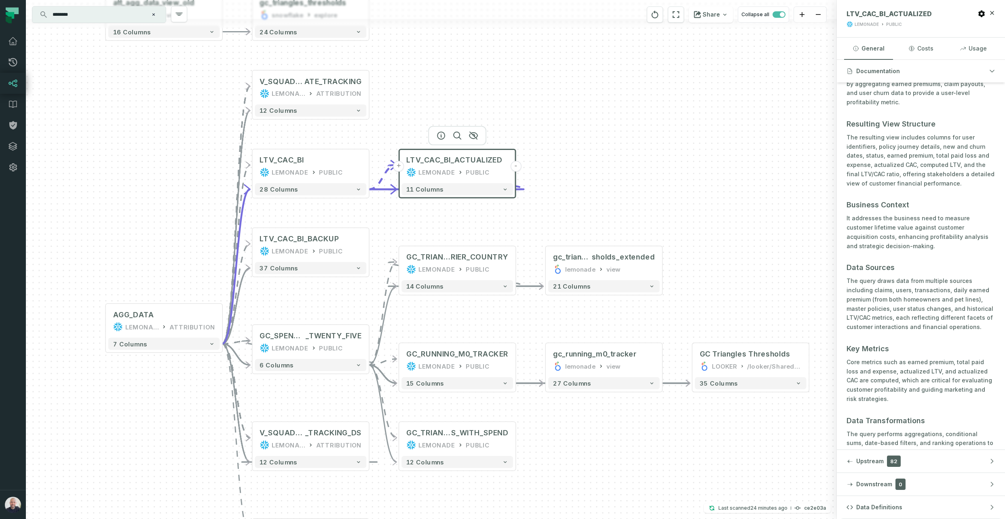
click at [877, 372] on p "Core metrics such as earned premium, total paid loss and expense, actualized LT…" at bounding box center [920, 381] width 149 height 46
click at [877, 372] on p "Core metrics such as earned premium, total paid loss and expense, actualized LT…" at bounding box center [920, 379] width 149 height 46
click at [877, 372] on p "Core metrics such as earned premium, total paid loss and expense, actualized LT…" at bounding box center [920, 380] width 149 height 46
click at [877, 374] on p "Core metrics such as earned premium, total paid loss and expense, actualized LT…" at bounding box center [920, 380] width 149 height 46
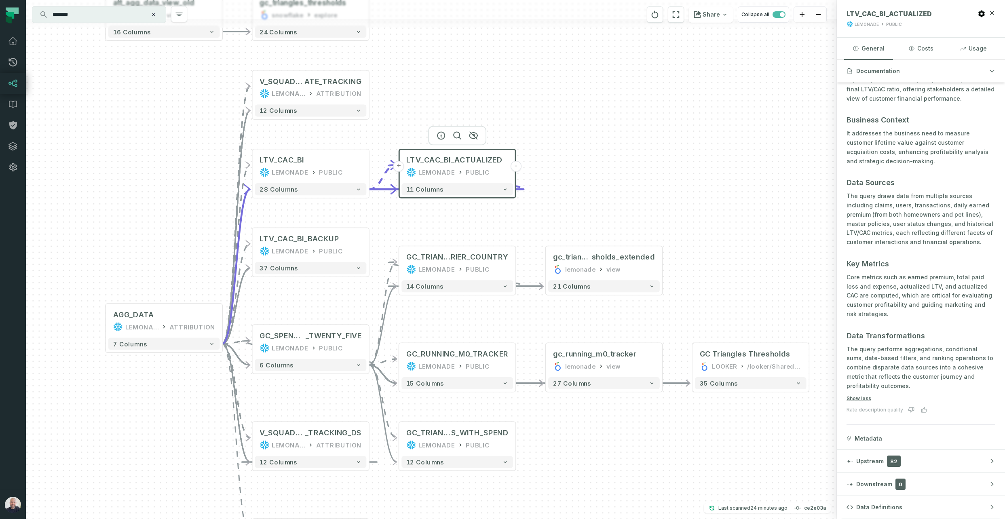
scroll to position [198, 0]
click at [879, 344] on p "The query performs aggregations, conditional sums, date-based filters, and rank…" at bounding box center [920, 367] width 149 height 46
click at [650, 166] on div "+ LTV_CAC_BI_ACTUALIZED LEMONADE PUBLIC - 11 columns + gc_triangles_thresholds …" at bounding box center [431, 259] width 811 height 519
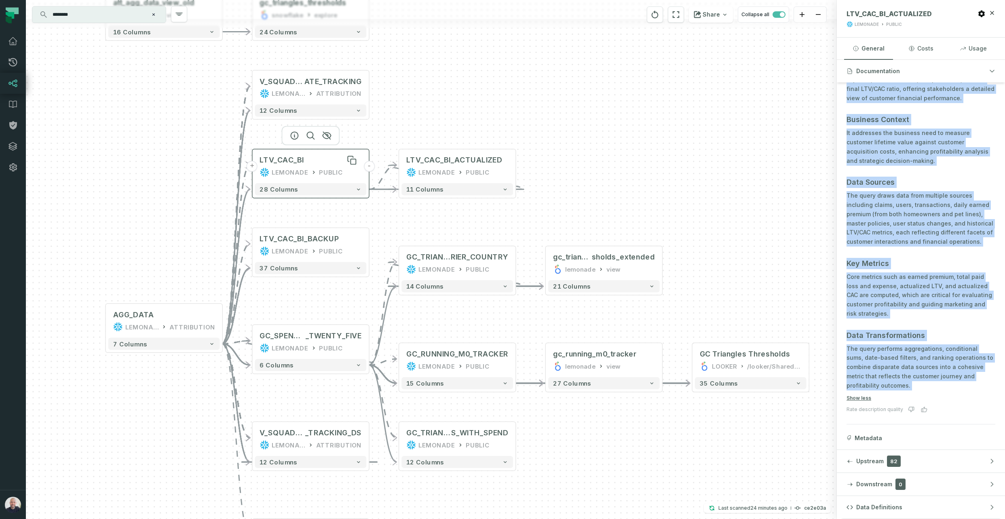
click at [297, 162] on div "LTV_CAC_BI" at bounding box center [281, 160] width 44 height 10
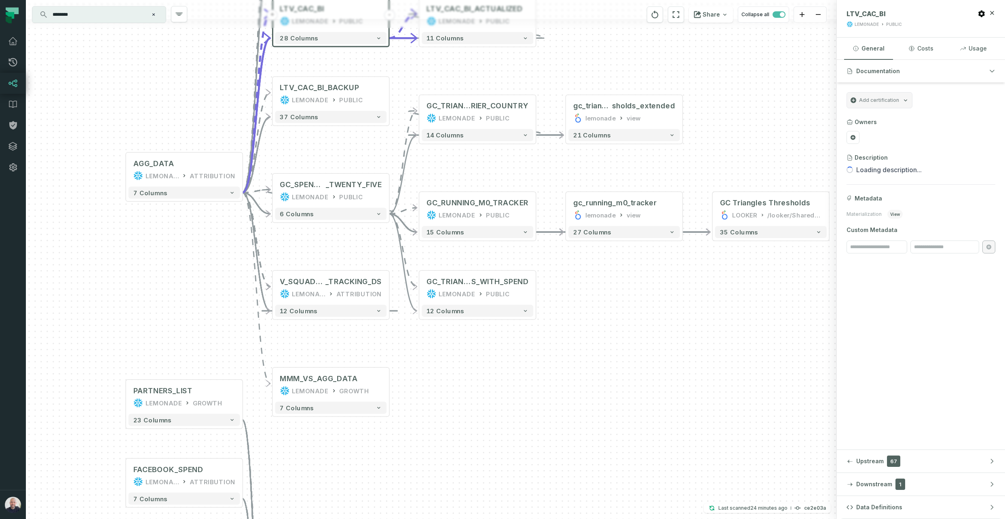
drag, startPoint x: 331, startPoint y: 378, endPoint x: 330, endPoint y: 352, distance: 26.3
click at [340, 244] on div "+ LTV_CAC_BI_ACTUALIZED LEMONADE PUBLIC - 11 columns + gc_triangles_thresholds …" at bounding box center [431, 259] width 811 height 519
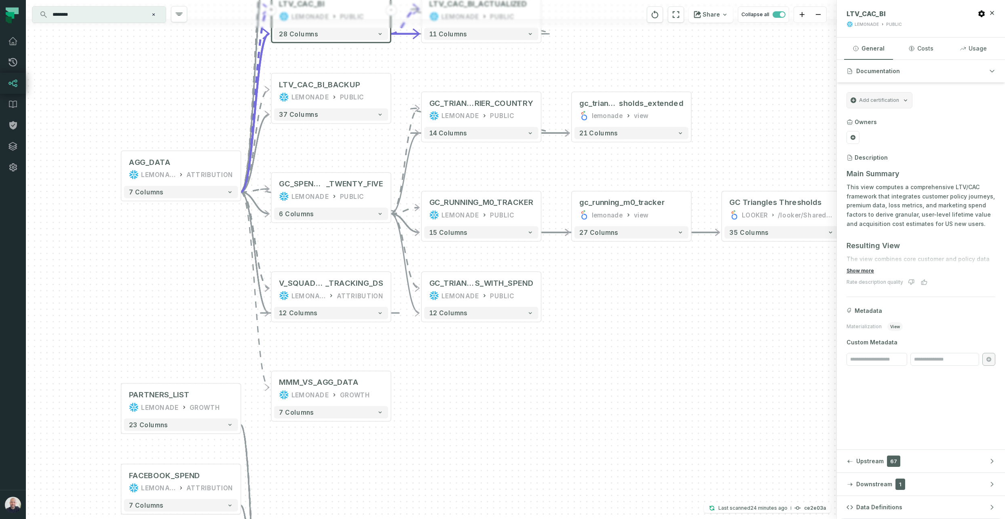
click at [858, 269] on button "Show more" at bounding box center [859, 271] width 27 height 6
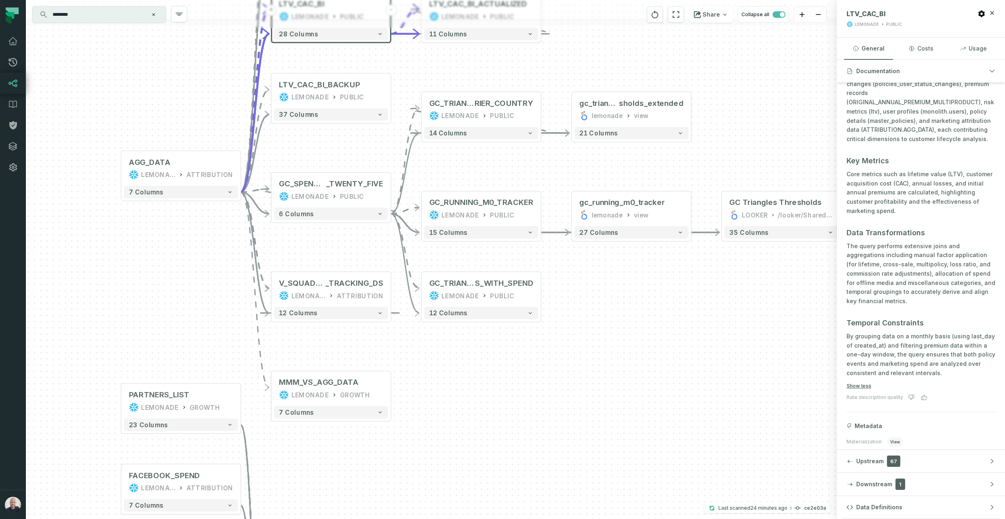
scroll to position [342, 0]
click at [875, 327] on p "By grouping data on a monthly basis (using last_day of created_at) and filterin…" at bounding box center [920, 350] width 149 height 46
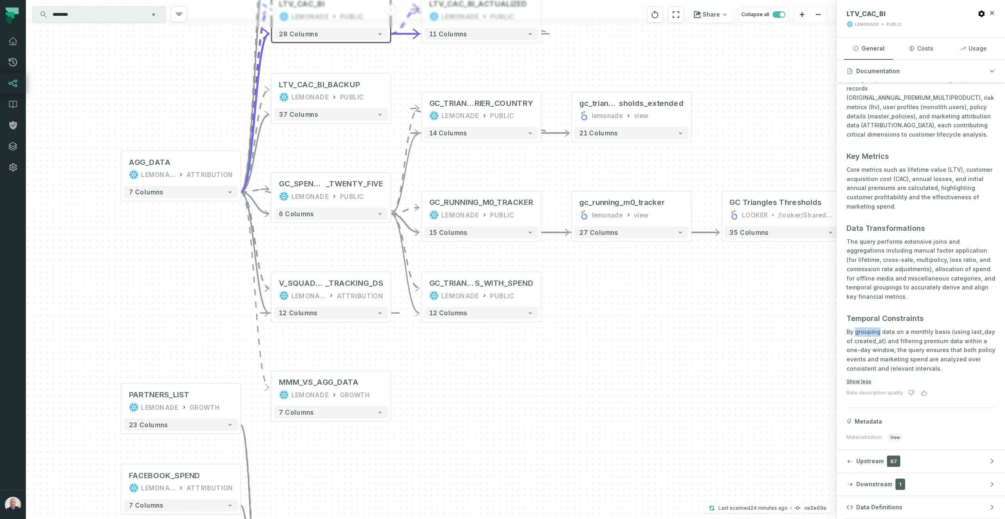
click at [875, 327] on p "By grouping data on a monthly basis (using last_day of created_at) and filterin…" at bounding box center [920, 350] width 149 height 46
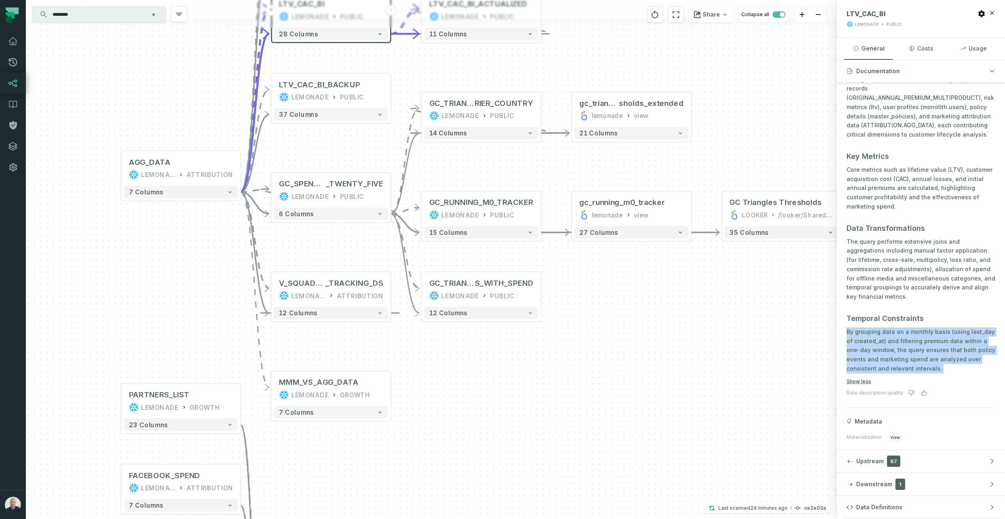
click at [890, 327] on p "By grouping data on a monthly basis (using last_day of created_at) and filterin…" at bounding box center [920, 350] width 149 height 46
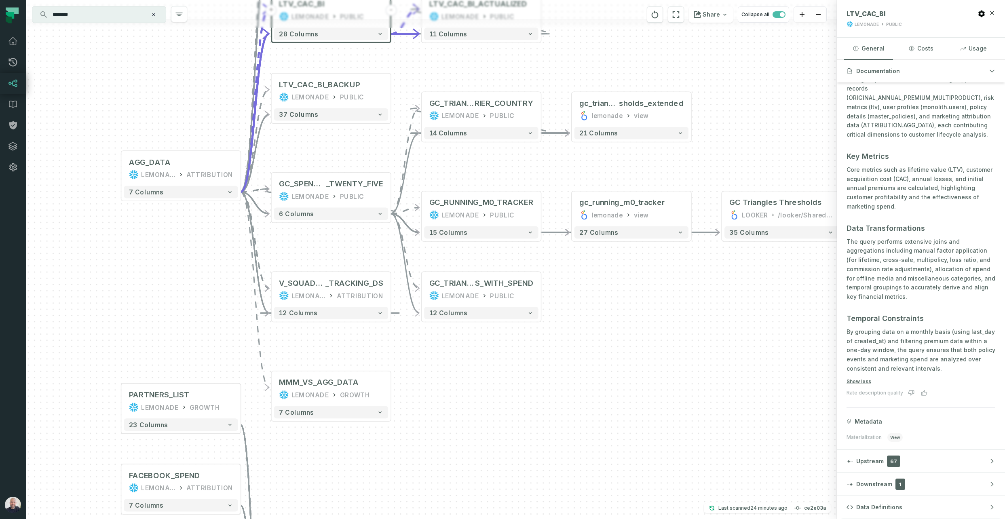
click at [888, 327] on p "By grouping data on a monthly basis (using last_day of created_at) and filterin…" at bounding box center [920, 350] width 149 height 46
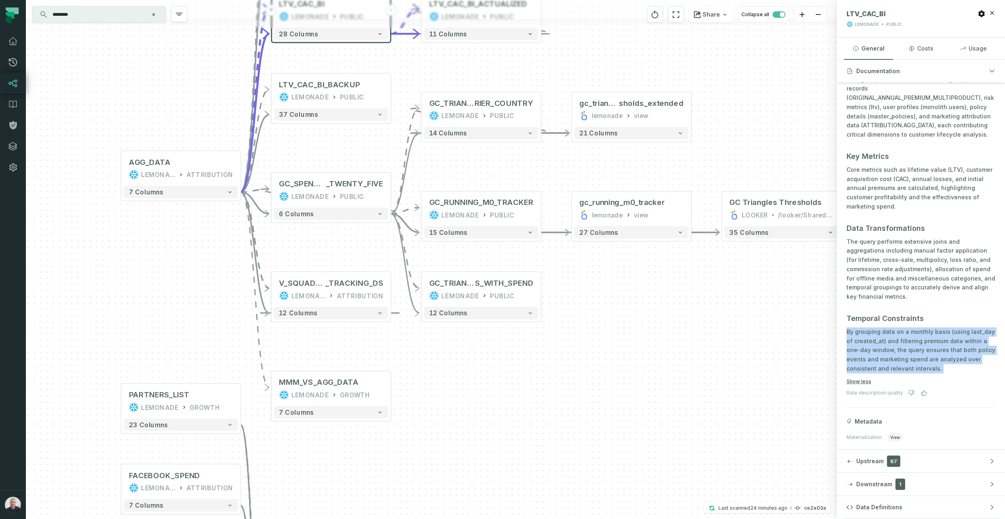
click at [888, 327] on p "By grouping data on a monthly basis (using last_day of created_at) and filterin…" at bounding box center [920, 350] width 149 height 46
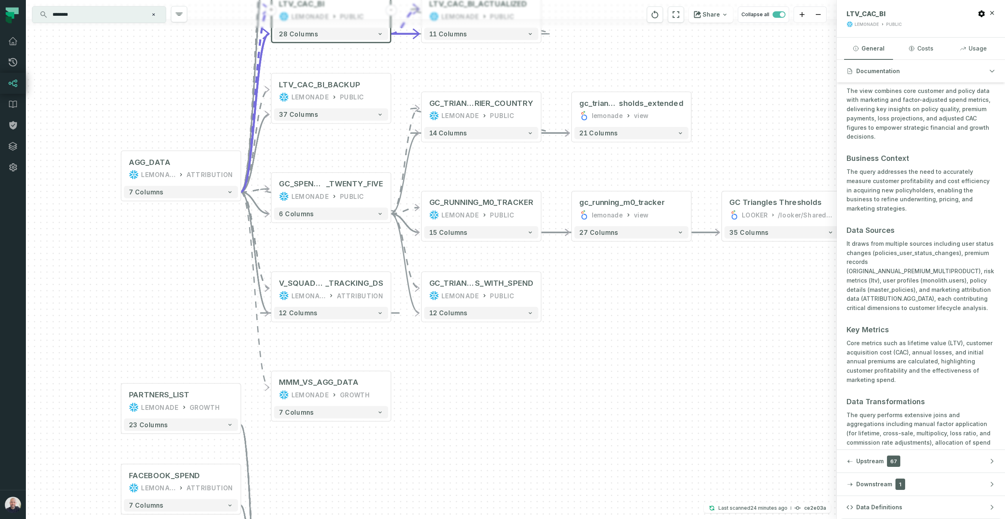
scroll to position [0, 0]
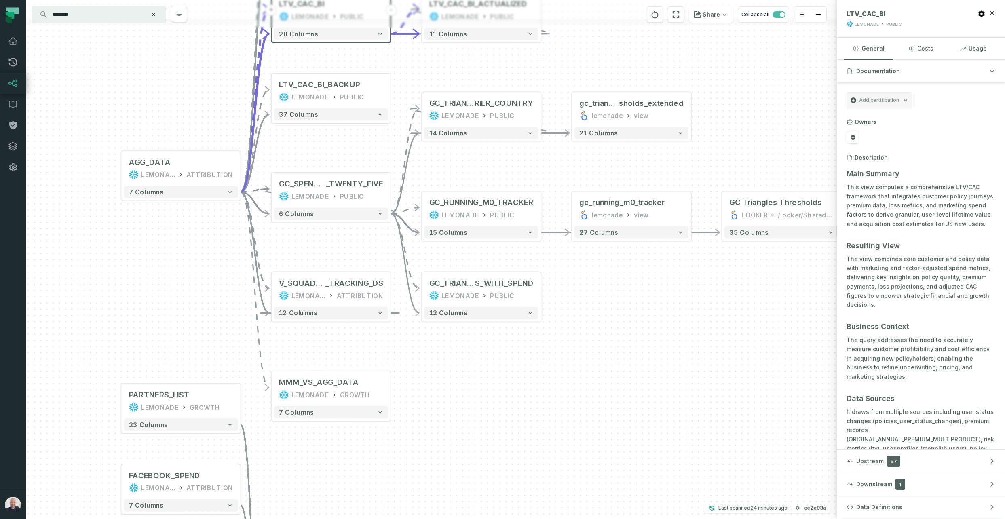
click at [794, 363] on div "+ LTV_CAC_BI_ACTUALIZED LEMONADE PUBLIC - 11 columns + gc_triangles_thresholds …" at bounding box center [431, 259] width 811 height 519
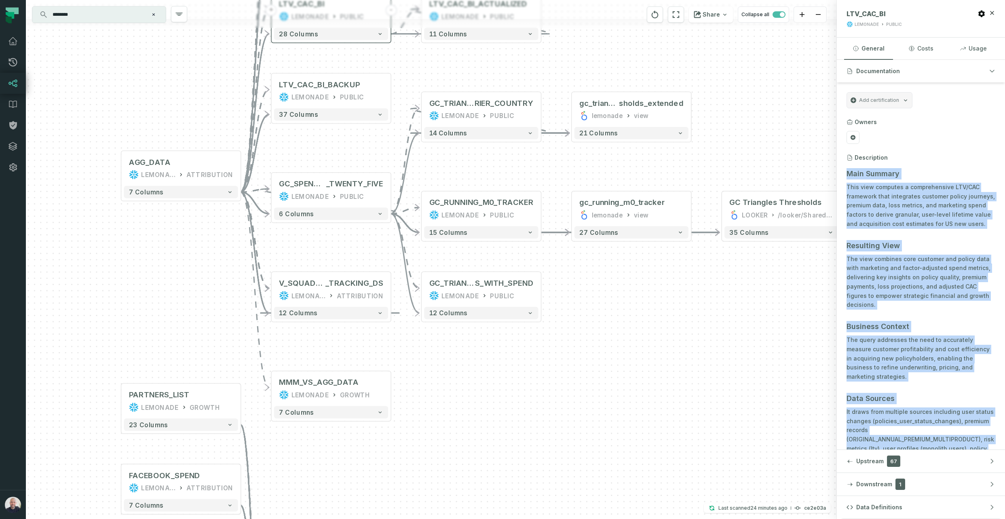
click at [641, 334] on div "+ LTV_CAC_BI_ACTUALIZED LEMONADE PUBLIC - 11 columns + gc_triangles_thresholds …" at bounding box center [431, 259] width 811 height 519
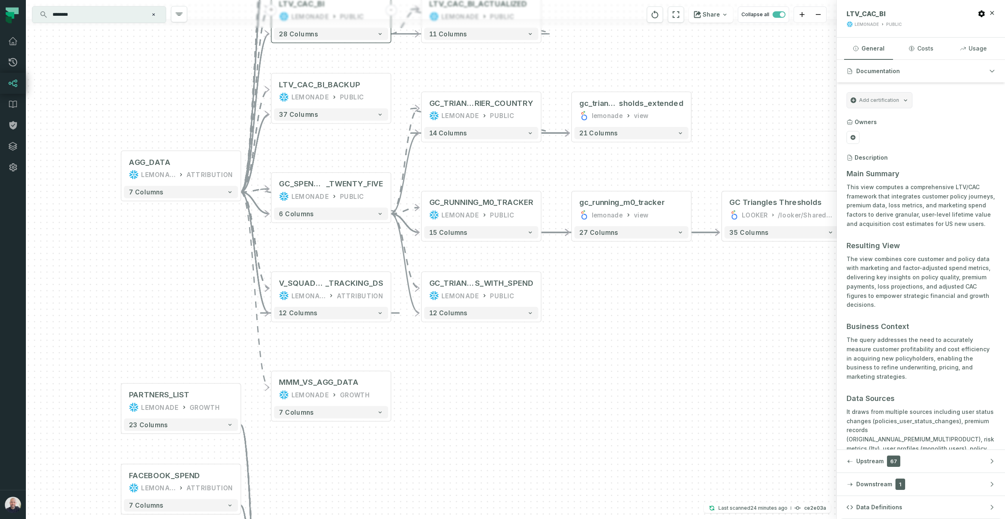
click at [995, 12] on header "LTV_CAC_BI LEMONADE PUBLIC" at bounding box center [921, 19] width 168 height 38
click at [993, 13] on icon "button" at bounding box center [992, 13] width 6 height 6
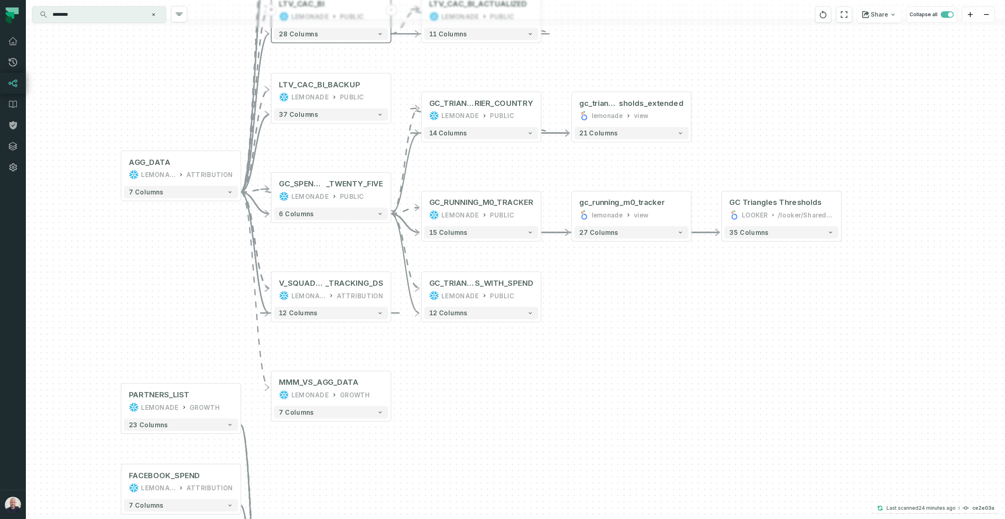
drag, startPoint x: 814, startPoint y: 125, endPoint x: 799, endPoint y: 119, distance: 16.5
click at [814, 125] on div "+ LTV_CAC_BI_ACTUALIZED LEMONADE PUBLIC - 11 columns + gc_triangles_thresholds …" at bounding box center [515, 259] width 979 height 519
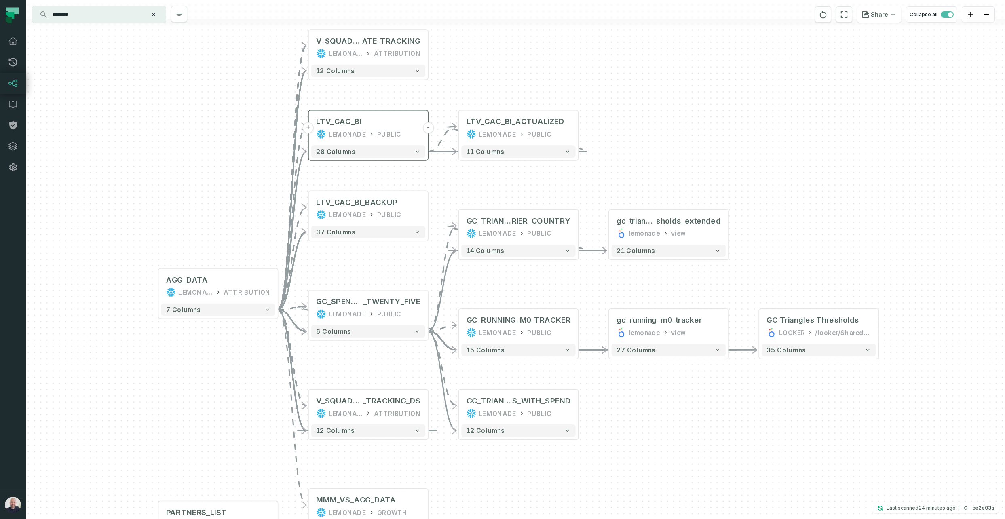
drag, startPoint x: 784, startPoint y: 80, endPoint x: 822, endPoint y: 198, distance: 123.9
click at [822, 199] on div "+ LTV_CAC_BI_ACTUALIZED LEMONADE PUBLIC - 11 columns + gc_triangles_thresholds …" at bounding box center [515, 259] width 979 height 519
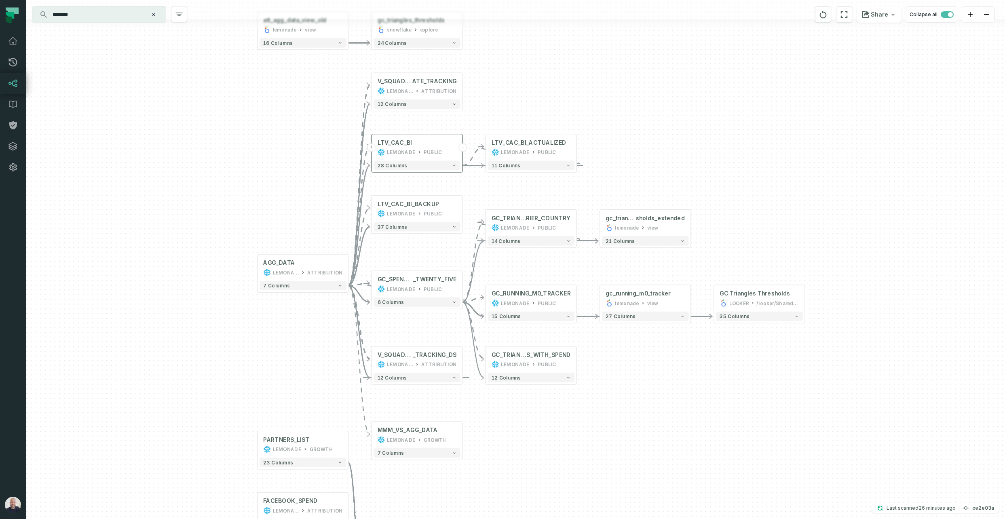
drag, startPoint x: 298, startPoint y: 346, endPoint x: 308, endPoint y: 318, distance: 29.9
click at [308, 318] on div "+ LTV_CAC_BI_ACTUALIZED LEMONADE PUBLIC - 11 columns + gc_triangles_thresholds …" at bounding box center [515, 259] width 979 height 519
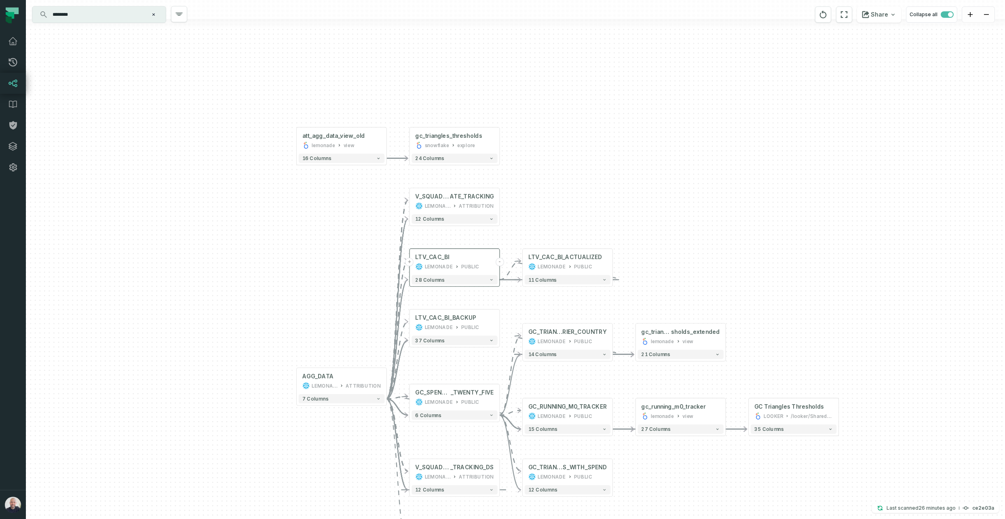
drag, startPoint x: 294, startPoint y: 376, endPoint x: 322, endPoint y: 509, distance: 135.5
click at [323, 514] on div "+ LTV_CAC_BI_ACTUALIZED LEMONADE PUBLIC - 11 columns + gc_triangles_thresholds …" at bounding box center [515, 259] width 979 height 519
drag, startPoint x: 155, startPoint y: 13, endPoint x: 141, endPoint y: 16, distance: 14.0
click at [155, 13] on icon "Clear search query" at bounding box center [153, 14] width 5 height 5
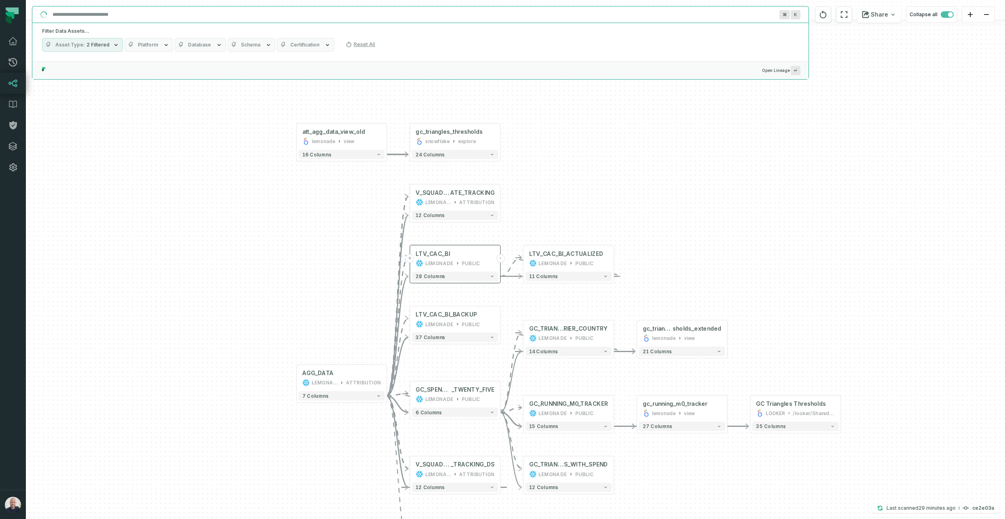
paste input "**********"
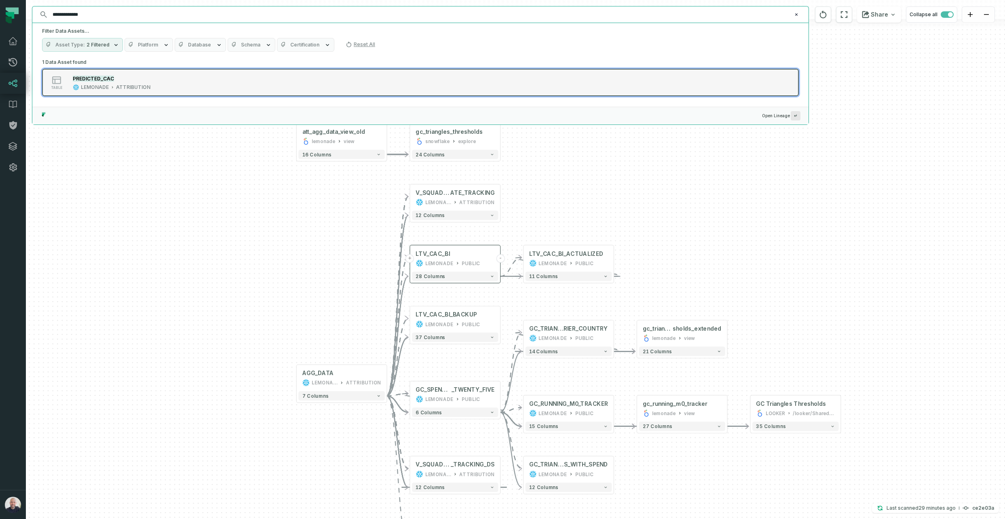
type input "**********"
click at [122, 82] on div "PREDICTED_CAC LEMONADE ATTRIBUTION" at bounding box center [112, 82] width 84 height 16
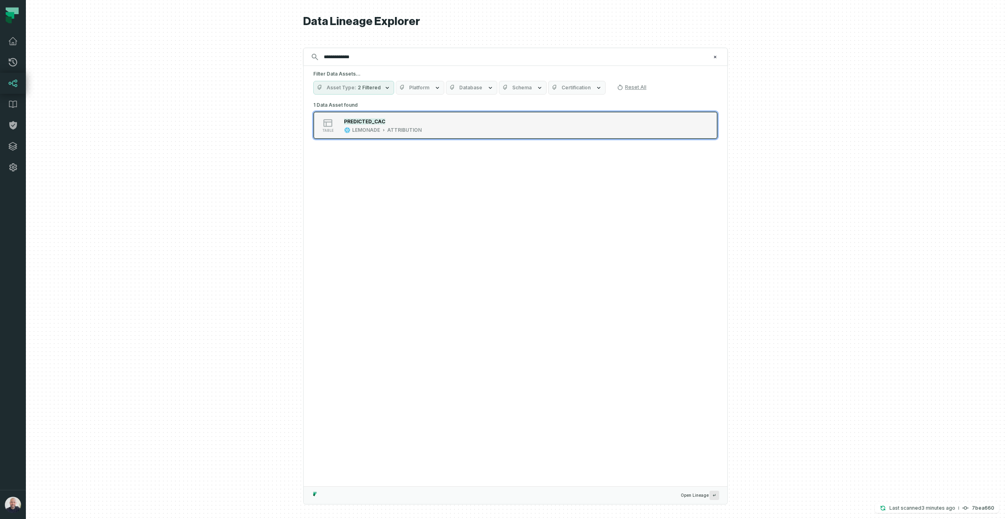
type input "**********"
click at [421, 127] on div "PREDICTED_CAC LEMONADE ATTRIBUTION" at bounding box center [383, 125] width 84 height 16
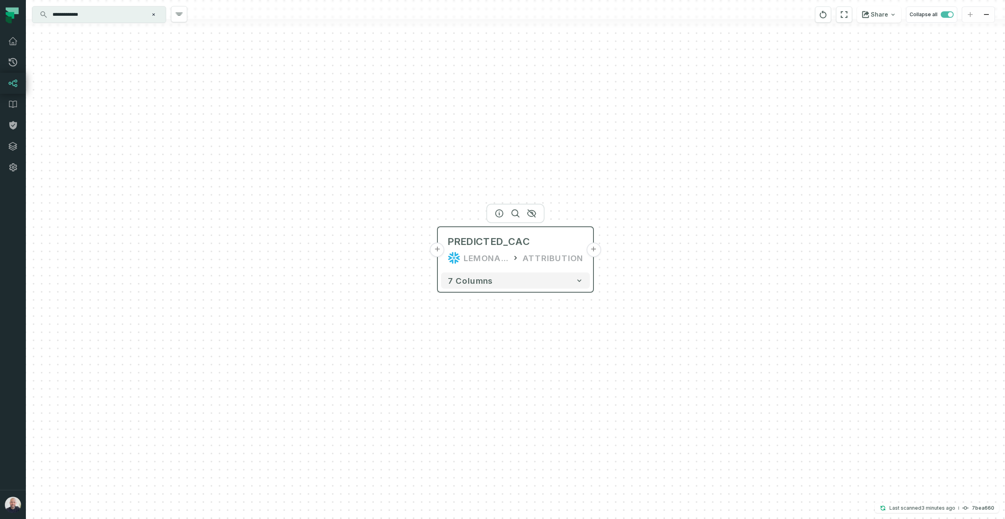
click at [591, 251] on button "+" at bounding box center [593, 249] width 15 height 15
click at [592, 250] on button "+" at bounding box center [593, 249] width 15 height 15
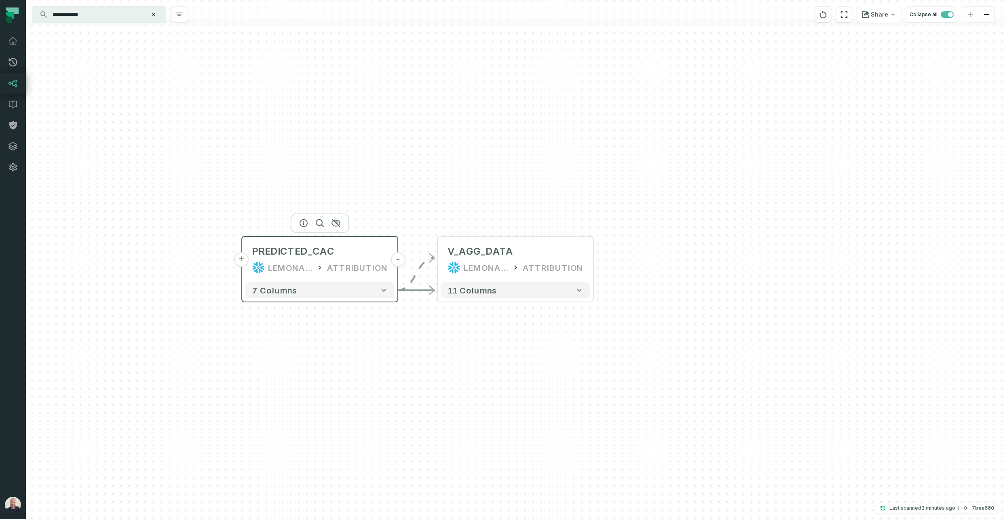
click at [242, 261] on button "+" at bounding box center [241, 259] width 15 height 15
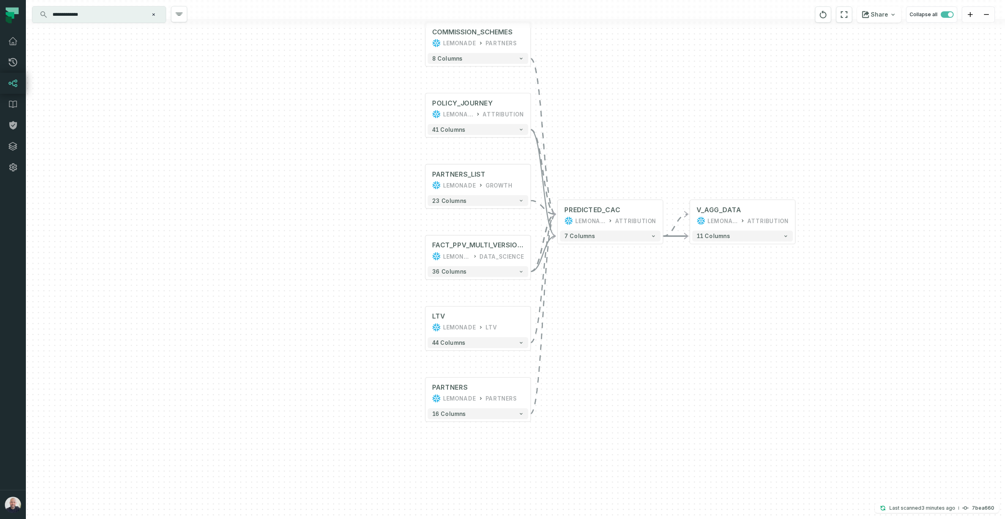
drag, startPoint x: 697, startPoint y: 385, endPoint x: 611, endPoint y: 323, distance: 105.7
click at [662, 345] on div "COMMISSION_SCHEMES LEMONADE PARTNERS + 8 columns POLICY_JOURNEY LEMONADE ATTRIB…" at bounding box center [515, 259] width 979 height 519
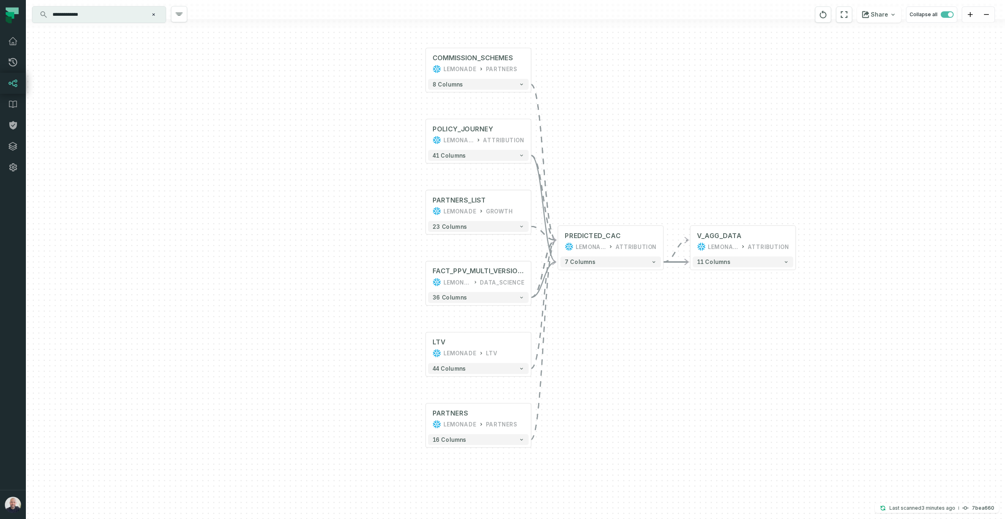
drag, startPoint x: 621, startPoint y: 107, endPoint x: 622, endPoint y: 148, distance: 41.2
click at [622, 146] on div "COMMISSION_SCHEMES LEMONADE PARTNERS + 8 columns POLICY_JOURNEY LEMONADE ATTRIB…" at bounding box center [515, 259] width 979 height 519
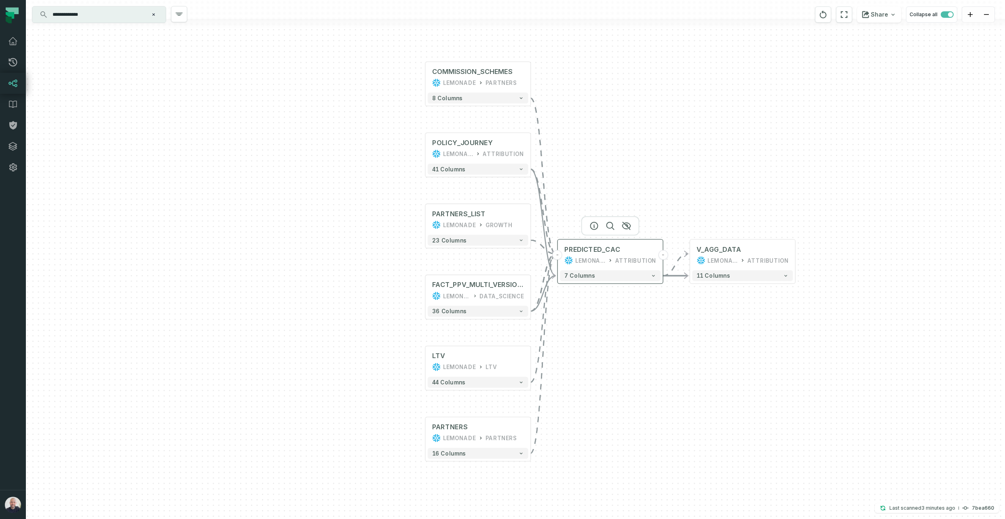
click at [557, 255] on button "-" at bounding box center [557, 255] width 10 height 10
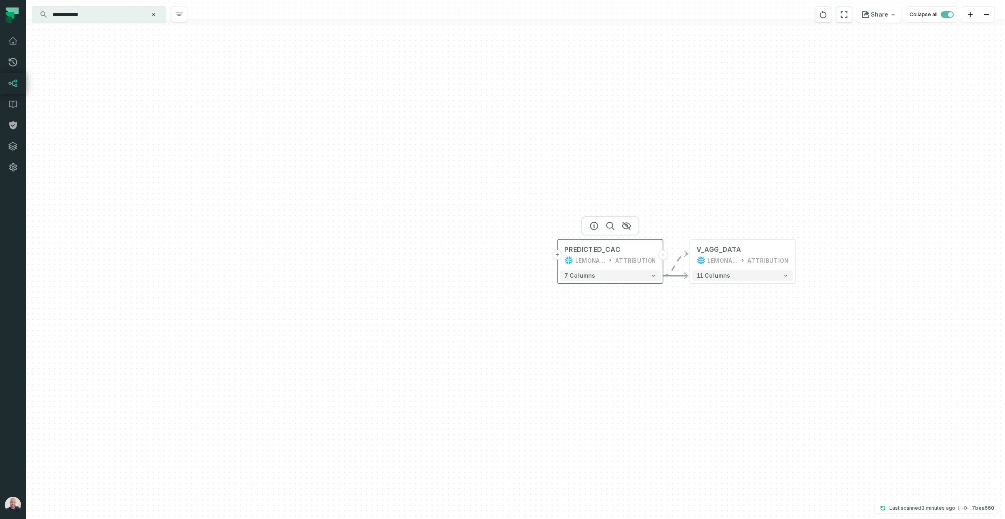
click at [557, 255] on button "+" at bounding box center [557, 255] width 10 height 10
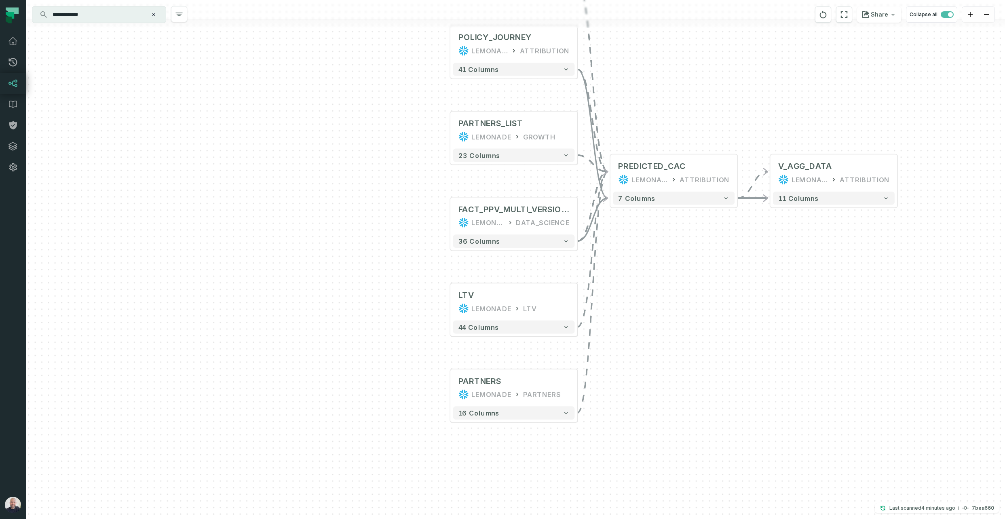
drag, startPoint x: 645, startPoint y: 406, endPoint x: 643, endPoint y: 280, distance: 126.1
click at [643, 280] on div "COMMISSION_SCHEMES LEMONADE PARTNERS + 8 columns POLICY_JOURNEY LEMONADE ATTRIB…" at bounding box center [515, 259] width 979 height 519
click at [453, 301] on button "+" at bounding box center [450, 302] width 12 height 12
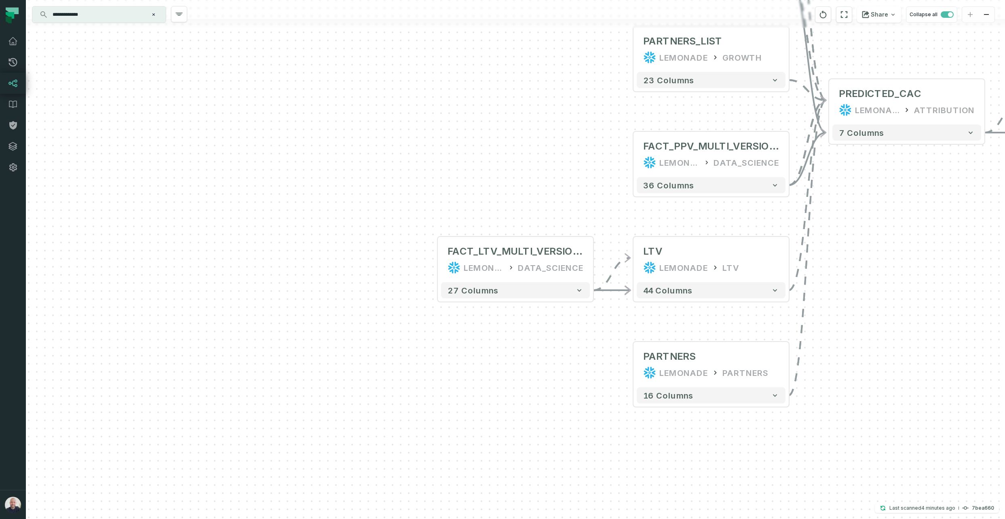
click at [520, 361] on div "+ FACT_LTV_MULTI_VERSIONS LEMONADE_DWH DATA_SCIENCE + 27 columns COMMISSION_SCH…" at bounding box center [515, 259] width 979 height 519
click at [635, 260] on button "-" at bounding box center [633, 259] width 15 height 15
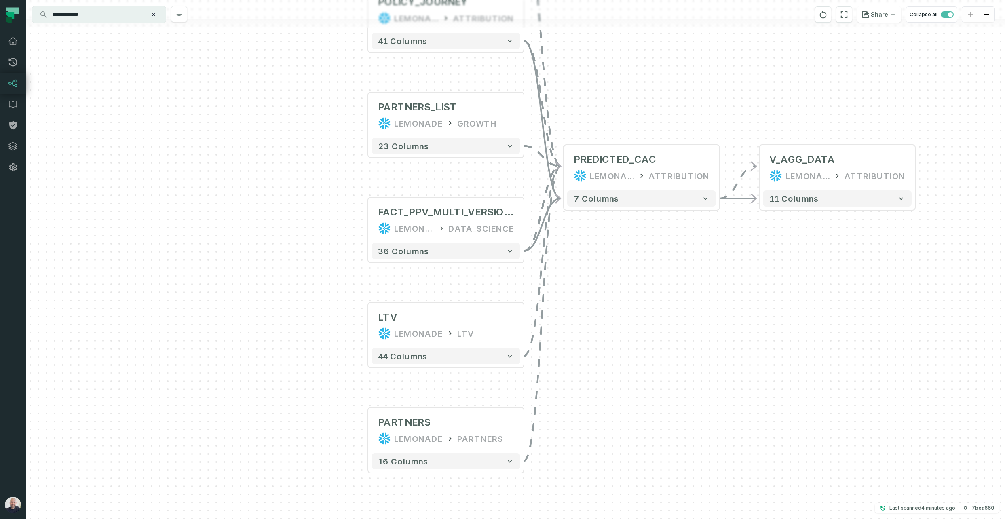
drag, startPoint x: 580, startPoint y: 217, endPoint x: 311, endPoint y: 290, distance: 277.9
click at [311, 290] on div "COMMISSION_SCHEMES LEMONADE PARTNERS + 8 columns POLICY_JOURNEY LEMONADE ATTRIB…" at bounding box center [515, 259] width 979 height 519
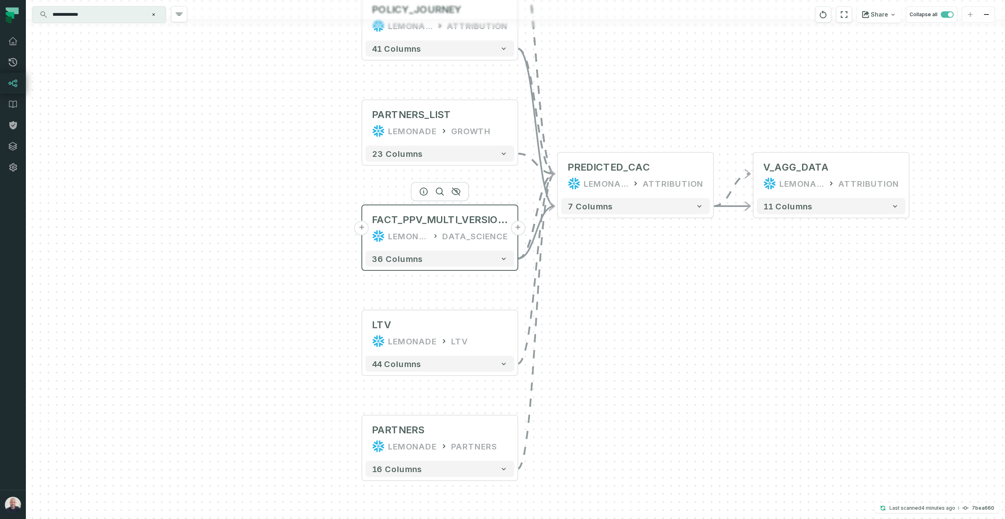
click at [363, 228] on button "+" at bounding box center [361, 228] width 15 height 15
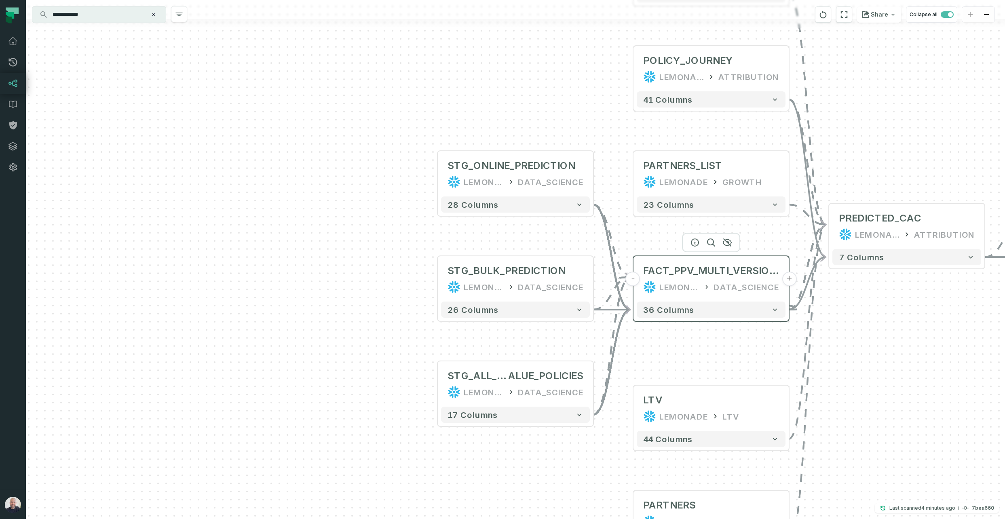
click at [634, 279] on button "-" at bounding box center [633, 279] width 15 height 15
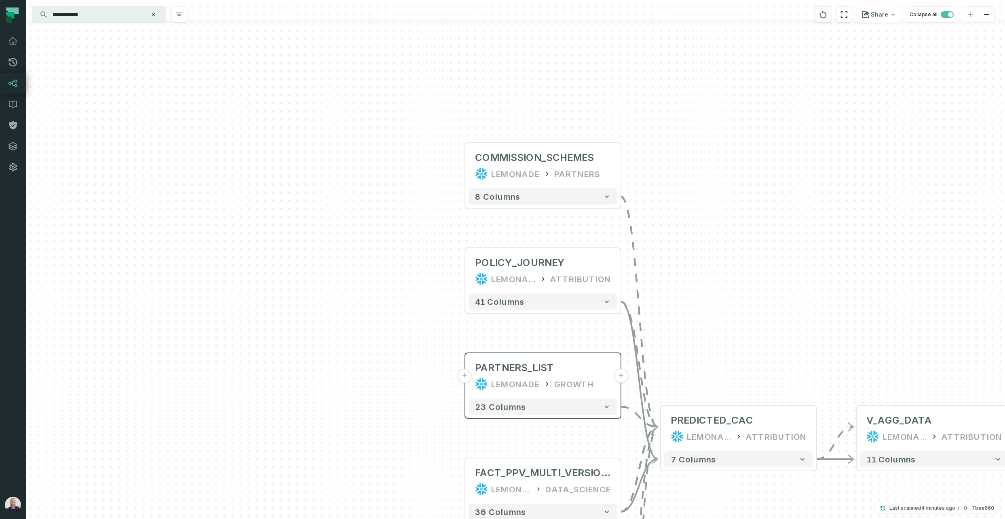
drag, startPoint x: 505, startPoint y: 250, endPoint x: 491, endPoint y: 385, distance: 135.8
click at [423, 378] on div "COMMISSION_SCHEMES LEMONADE PARTNERS + 8 columns POLICY_JOURNEY LEMONADE ATTRIB…" at bounding box center [515, 259] width 979 height 519
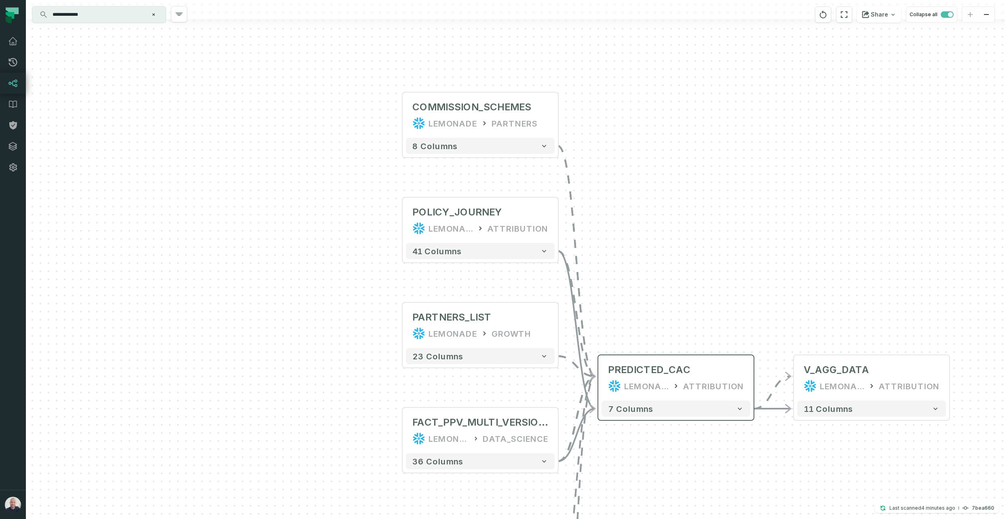
drag, startPoint x: 844, startPoint y: 304, endPoint x: 671, endPoint y: 399, distance: 197.5
click at [789, 264] on div "COMMISSION_SCHEMES LEMONADE PARTNERS + 8 columns POLICY_JOURNEY LEMONADE ATTRIB…" at bounding box center [515, 259] width 979 height 519
click at [601, 381] on button "-" at bounding box center [597, 378] width 15 height 15
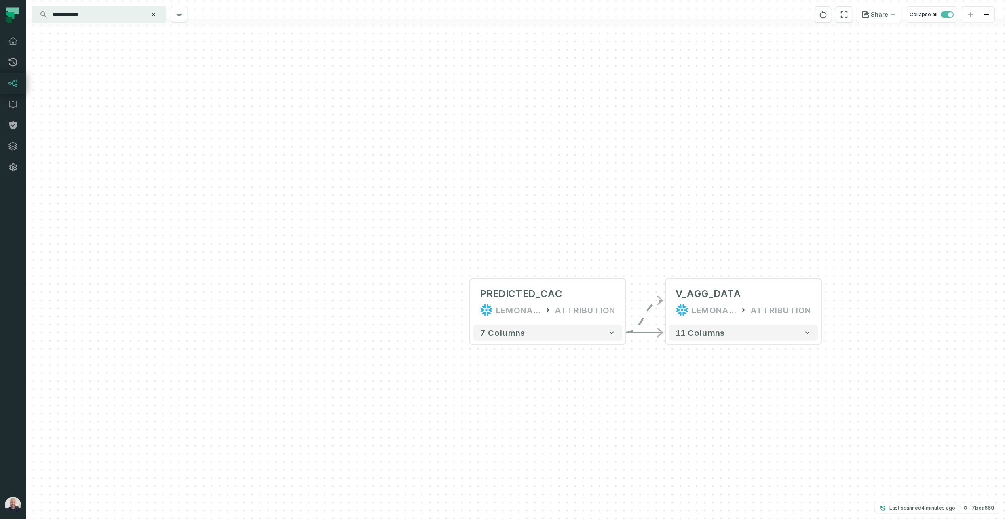
drag, startPoint x: 677, startPoint y: 269, endPoint x: 602, endPoint y: 208, distance: 97.1
click at [602, 208] on div "+ V_AGG_DATA LEMONADE ATTRIBUTION 11 columns + PREDICTED_CAC LEMONADE ATTRIBUTI…" at bounding box center [515, 259] width 979 height 519
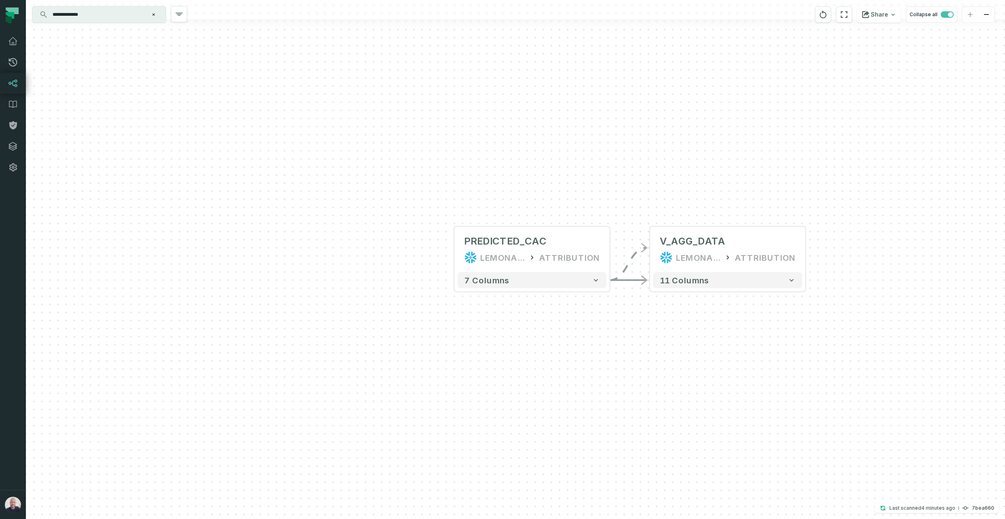
drag, startPoint x: 281, startPoint y: 162, endPoint x: 226, endPoint y: 3, distance: 167.9
click at [217, 0] on html "**********" at bounding box center [502, 259] width 1005 height 519
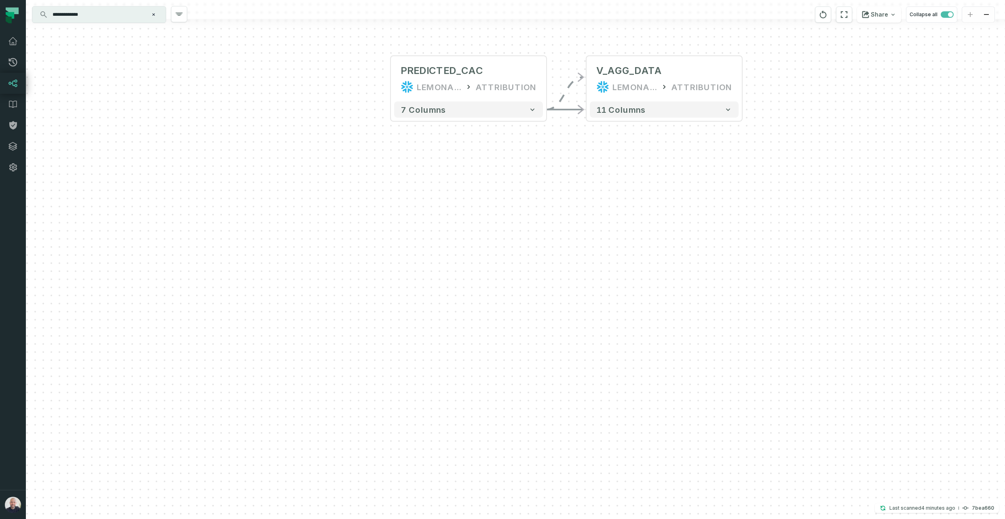
click at [97, 15] on input "**********" at bounding box center [98, 14] width 101 height 13
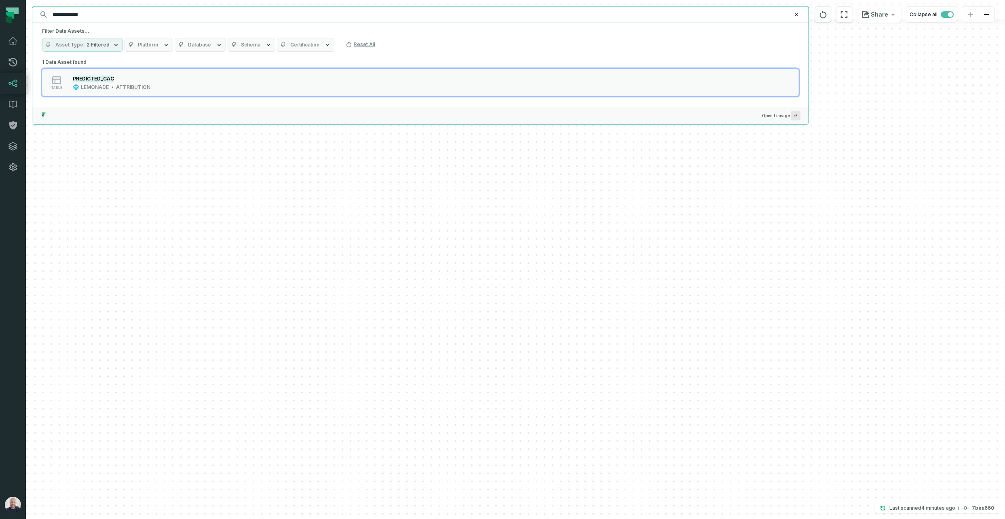
click at [97, 15] on input "**********" at bounding box center [420, 14] width 744 height 13
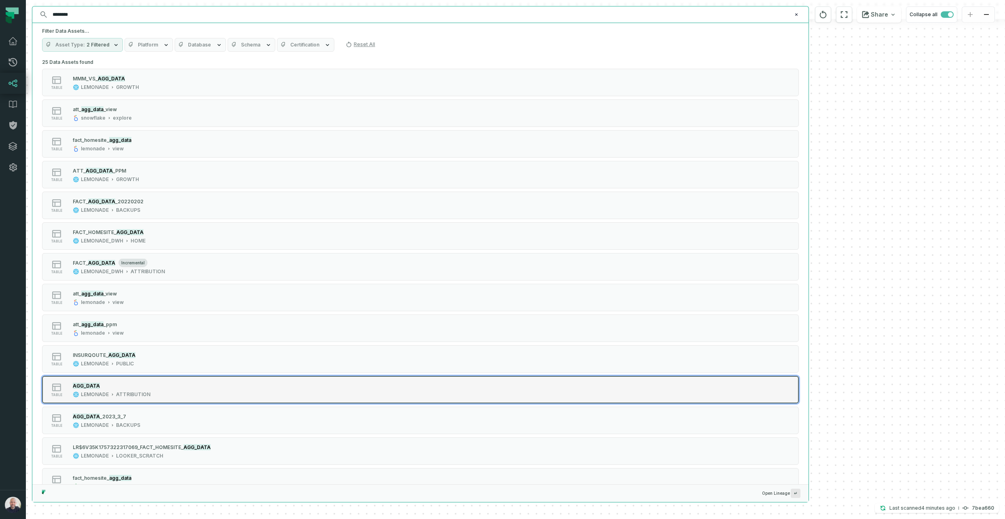
type input "********"
click at [155, 388] on div "table AGG_DATA LEMONADE ATTRIBUTION" at bounding box center [145, 390] width 202 height 16
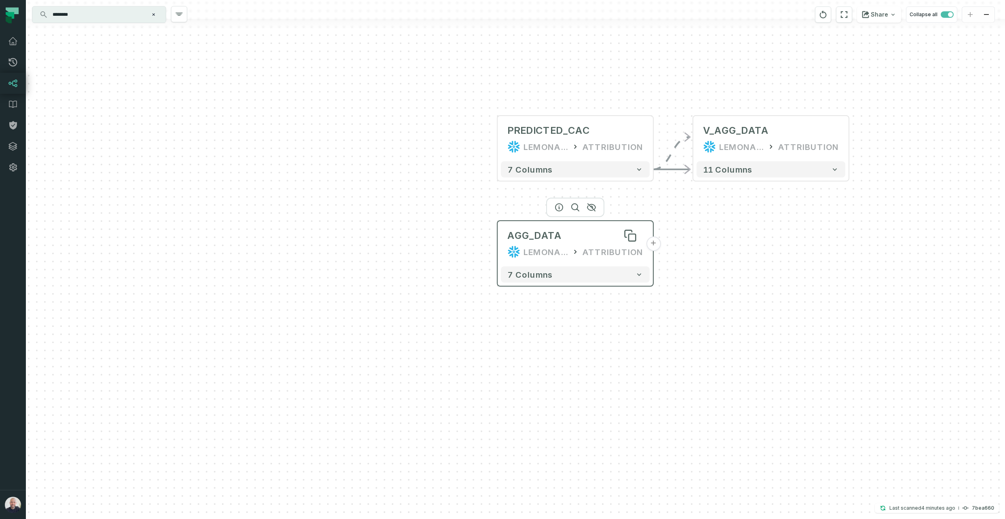
drag, startPoint x: 525, startPoint y: 243, endPoint x: 585, endPoint y: 237, distance: 60.1
click at [585, 237] on div "AGG_DATA" at bounding box center [575, 235] width 136 height 13
click at [557, 233] on div "AGG_DATA" at bounding box center [534, 235] width 54 height 13
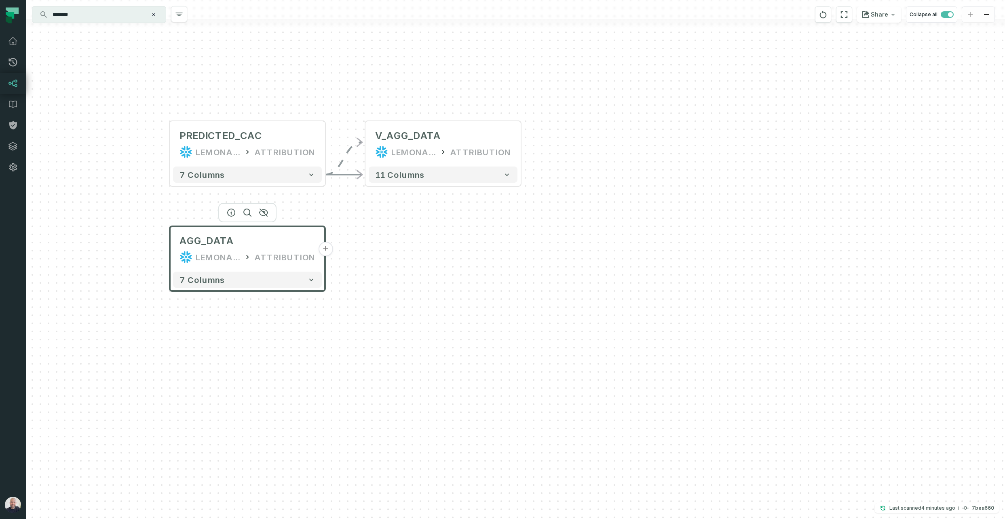
drag, startPoint x: 589, startPoint y: 231, endPoint x: 219, endPoint y: 261, distance: 371.4
click at [186, 238] on span "AGG_DATA" at bounding box center [206, 240] width 54 height 13
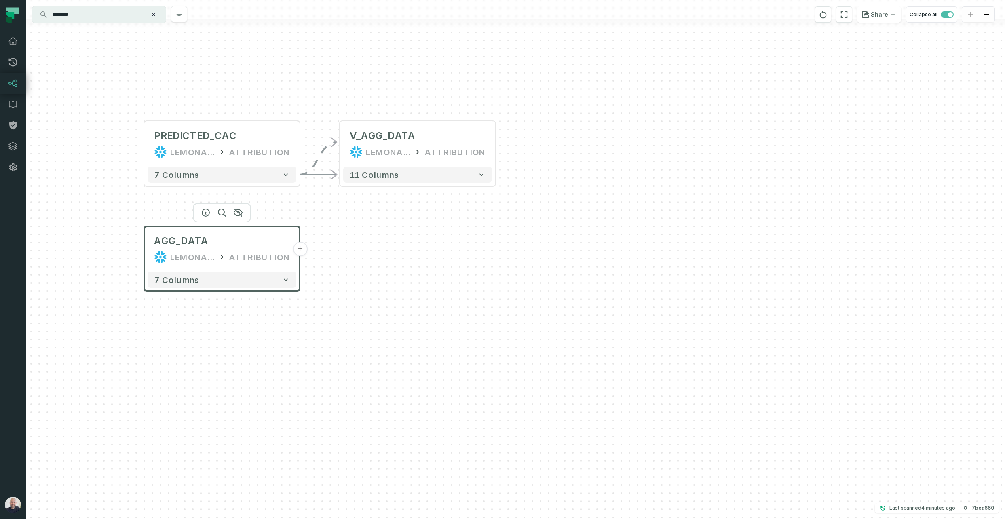
drag, startPoint x: 318, startPoint y: 312, endPoint x: 305, endPoint y: 321, distance: 15.7
click at [318, 312] on div "+ V_AGG_DATA LEMONADE ATTRIBUTION 11 columns + PREDICTED_CAC LEMONADE ATTRIBUTI…" at bounding box center [515, 259] width 979 height 519
drag, startPoint x: 242, startPoint y: 255, endPoint x: 237, endPoint y: 252, distance: 6.0
click at [242, 255] on div "ATTRIBUTION" at bounding box center [259, 257] width 61 height 13
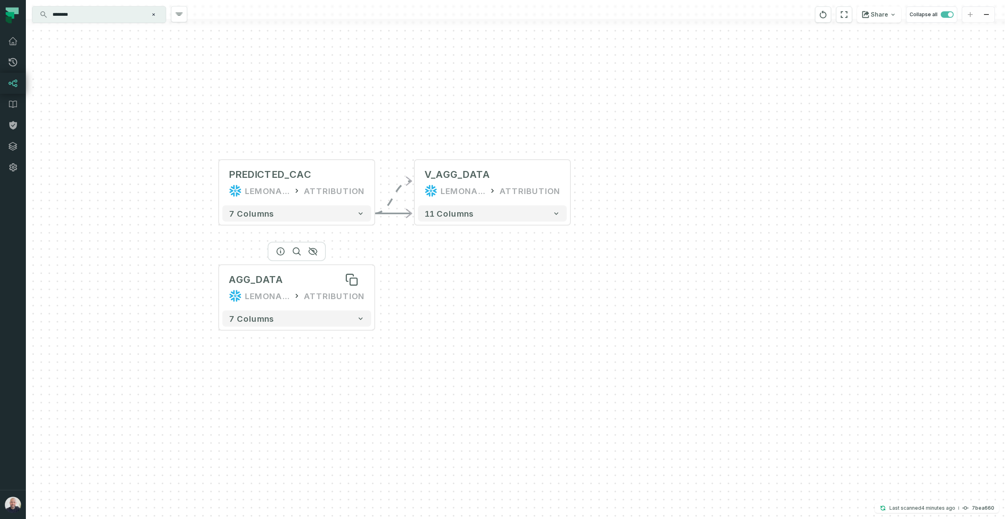
drag, startPoint x: 211, startPoint y: 243, endPoint x: 289, endPoint y: 279, distance: 86.1
click at [286, 280] on div "AGG_DATA" at bounding box center [297, 279] width 136 height 13
drag, startPoint x: 333, startPoint y: 295, endPoint x: 340, endPoint y: 295, distance: 6.9
click at [333, 295] on div "ATTRIBUTION" at bounding box center [333, 294] width 61 height 13
click at [0, 0] on button "+" at bounding box center [0, 0] width 0 height 0
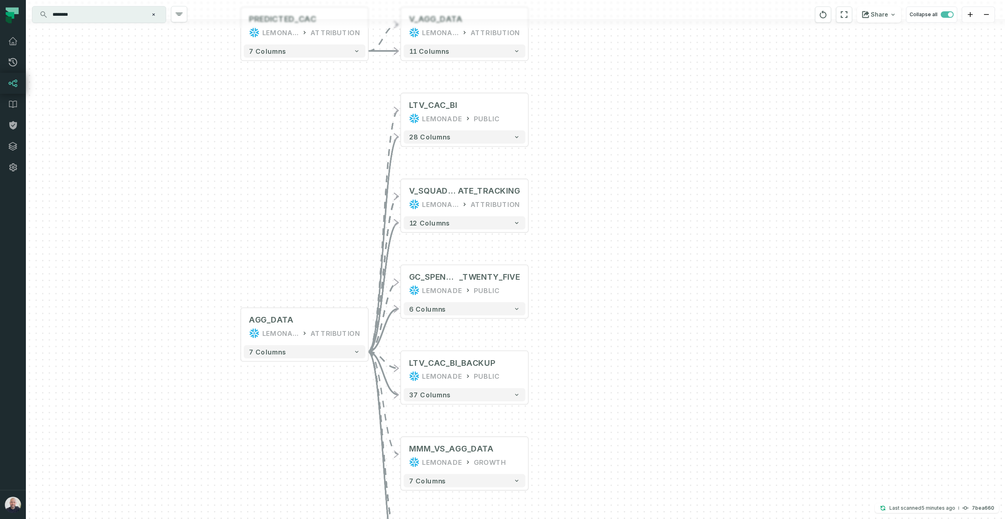
drag, startPoint x: 339, startPoint y: 160, endPoint x: 289, endPoint y: 188, distance: 57.9
click at [289, 188] on div "+ LTV_CAC_BI LEMONADE PUBLIC + 28 columns + V_SQUAD_TARGETS_RUN_R ATE_TRACKING …" at bounding box center [515, 259] width 979 height 519
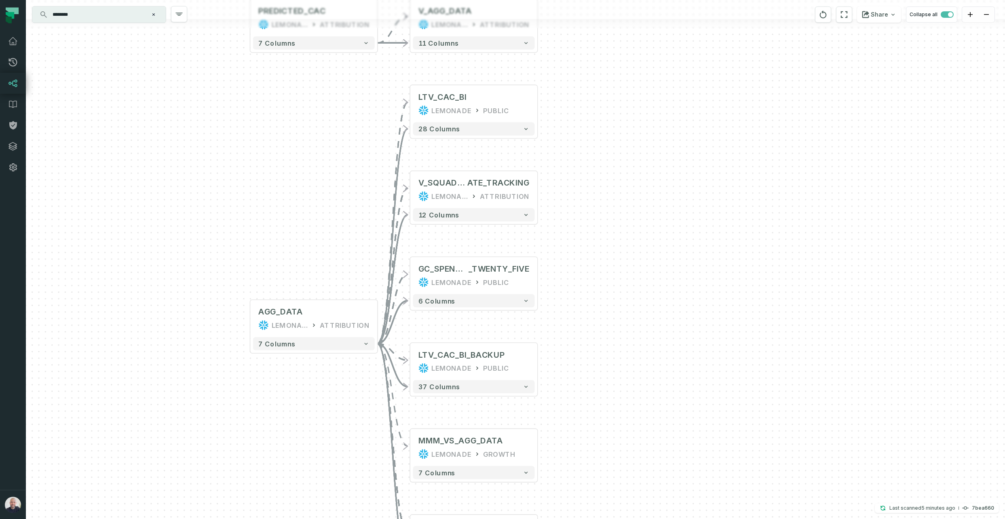
drag, startPoint x: 607, startPoint y: 404, endPoint x: 622, endPoint y: 406, distance: 15.1
click at [623, 406] on div "+ LTV_CAC_BI LEMONADE PUBLIC + 28 columns + V_SQUAD_TARGETS_RUN_R ATE_TRACKING …" at bounding box center [515, 259] width 979 height 519
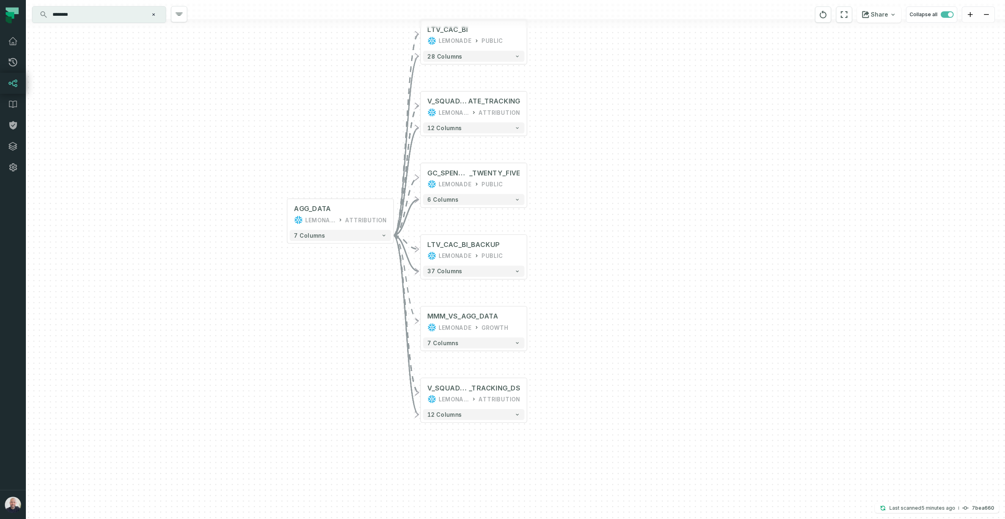
drag, startPoint x: 646, startPoint y: 371, endPoint x: 571, endPoint y: 288, distance: 111.3
click at [612, 253] on div "+ LTV_CAC_BI LEMONADE PUBLIC + 28 columns + V_SQUAD_TARGETS_RUN_R ATE_TRACKING …" at bounding box center [515, 259] width 979 height 519
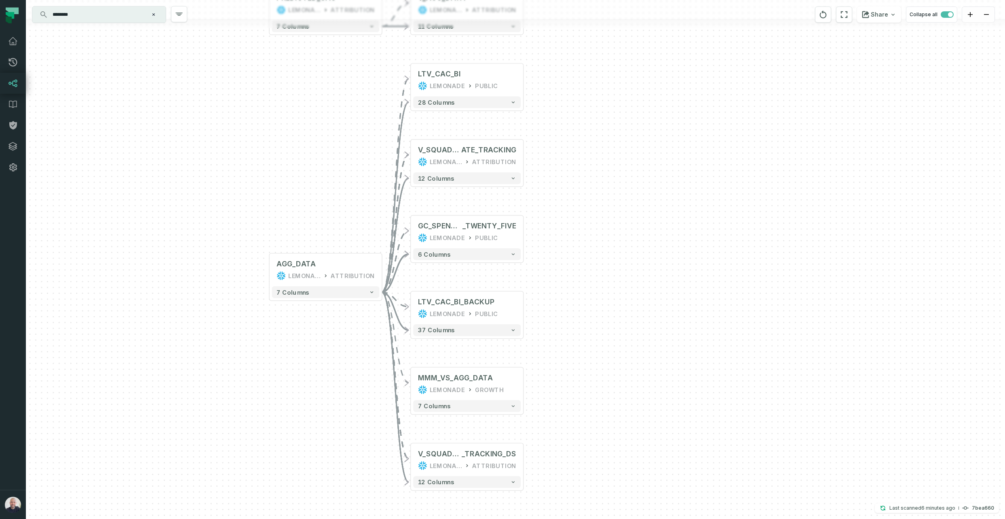
drag, startPoint x: 565, startPoint y: 323, endPoint x: 567, endPoint y: 329, distance: 6.6
click at [567, 329] on div "+ LTV_CAC_BI LEMONADE PUBLIC + 28 columns + V_SQUAD_TARGETS_RUN_R ATE_TRACKING …" at bounding box center [515, 259] width 979 height 519
